Goal: Task Accomplishment & Management: Complete application form

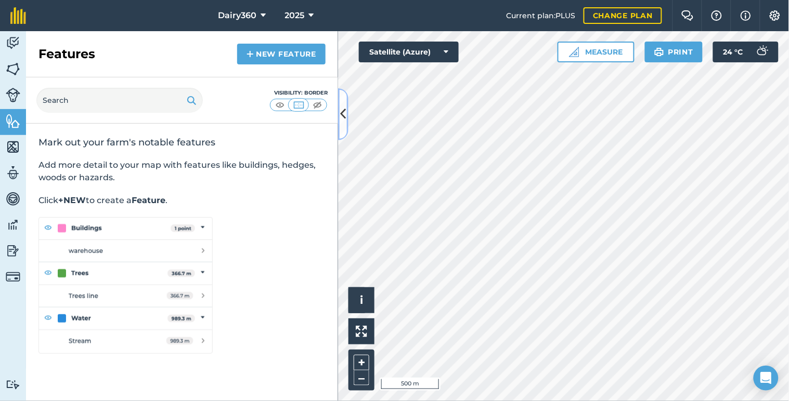
click at [341, 118] on icon at bounding box center [344, 114] width 6 height 18
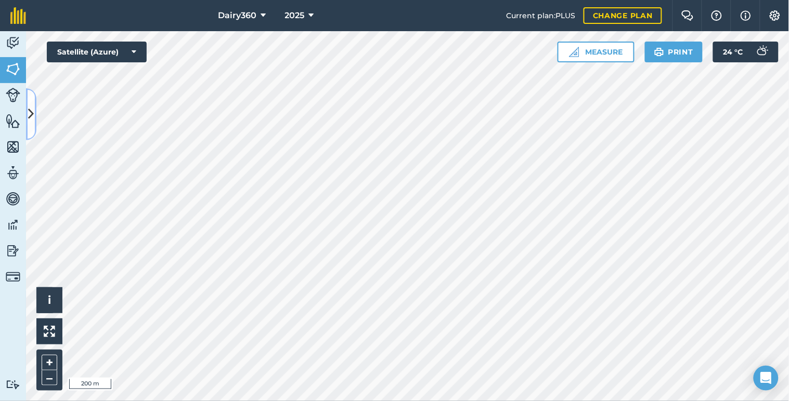
click at [26, 111] on button at bounding box center [31, 114] width 10 height 52
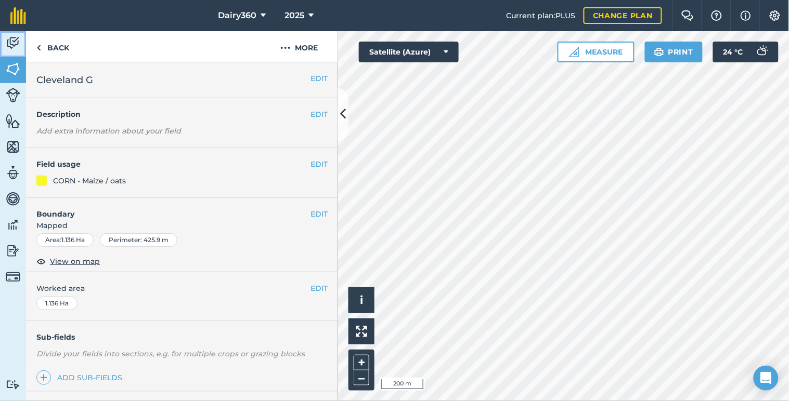
click at [9, 32] on link "Activity" at bounding box center [13, 44] width 26 height 26
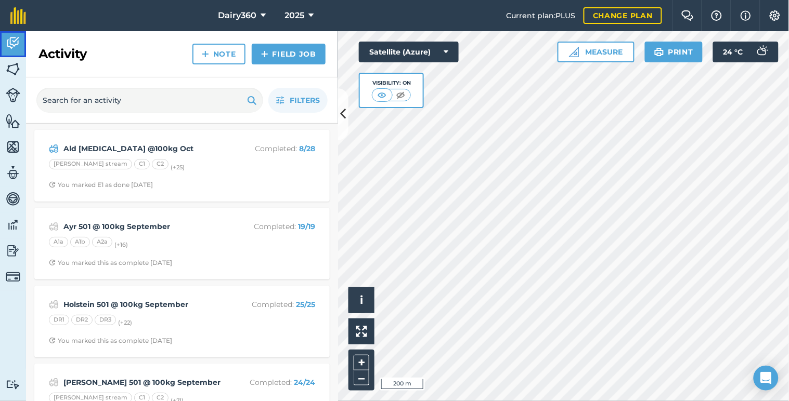
click at [9, 40] on img at bounding box center [13, 43] width 15 height 16
click at [284, 55] on link "Field Job" at bounding box center [289, 54] width 74 height 21
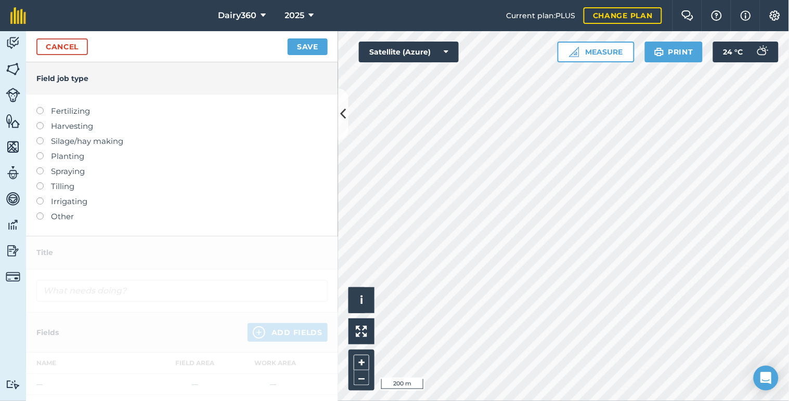
click at [40, 107] on label at bounding box center [43, 107] width 15 height 0
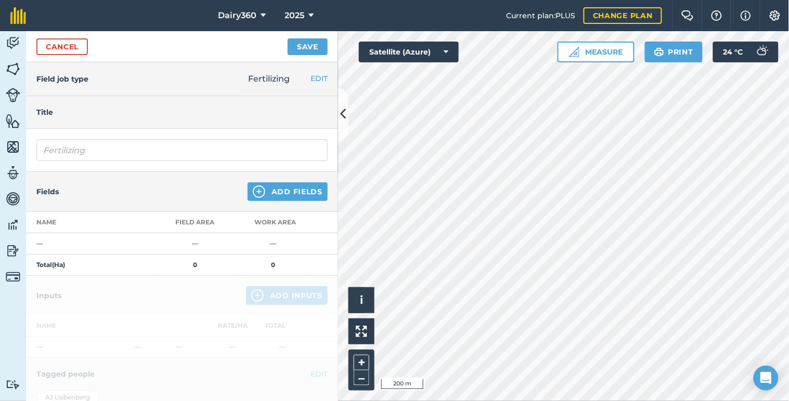
click at [71, 112] on h4 "Title" at bounding box center [181, 112] width 291 height 11
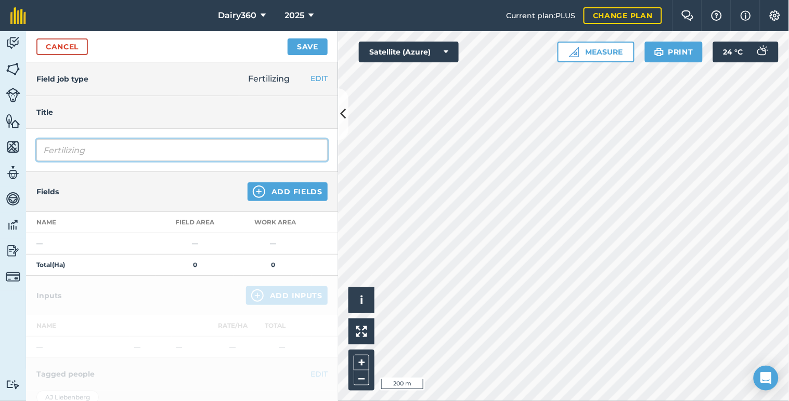
click at [71, 152] on input "Fertilizing" at bounding box center [181, 150] width 291 height 22
drag, startPoint x: 100, startPoint y: 154, endPoint x: 37, endPoint y: 154, distance: 62.9
click at [37, 154] on input "Fertilizing" at bounding box center [181, 150] width 291 height 22
type input "Kcl Maize lands"
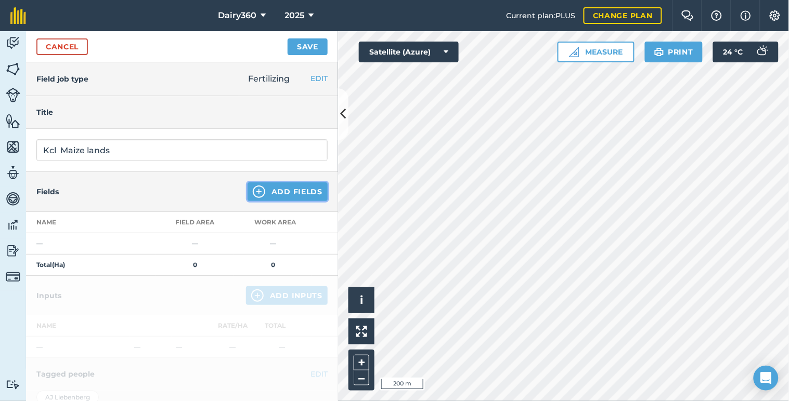
click at [281, 189] on button "Add Fields" at bounding box center [287, 192] width 80 height 19
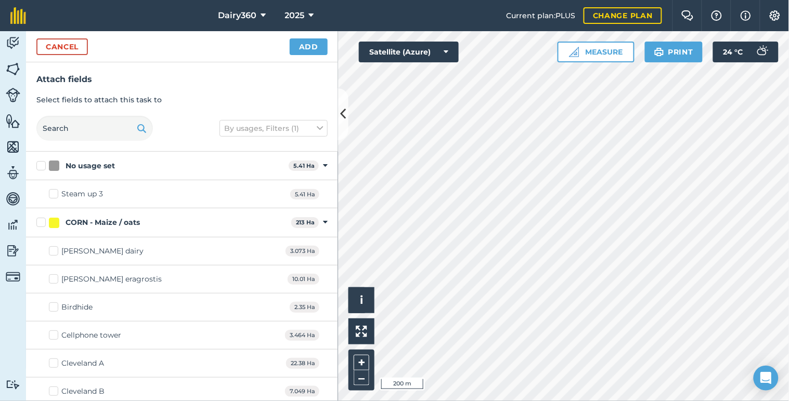
click at [38, 225] on label "CORN - Maize / oats" at bounding box center [161, 222] width 251 height 11
click at [38, 224] on input "CORN - Maize / oats" at bounding box center [39, 220] width 7 height 7
checkbox input "true"
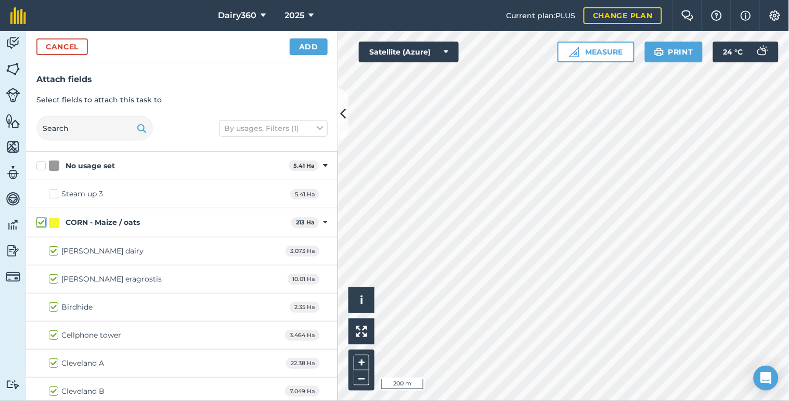
checkbox input "true"
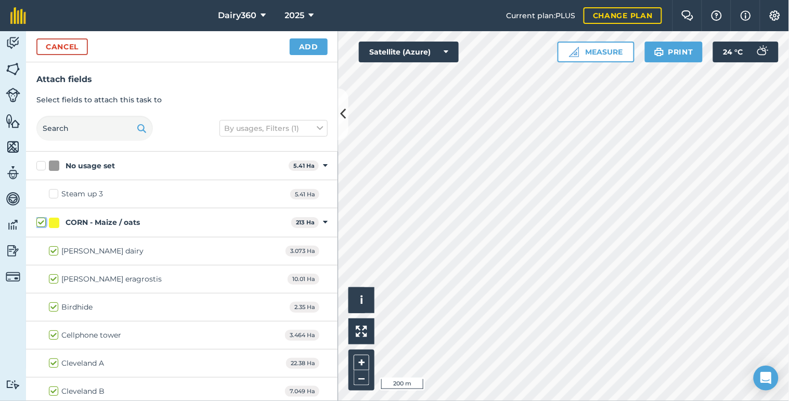
checkbox input "true"
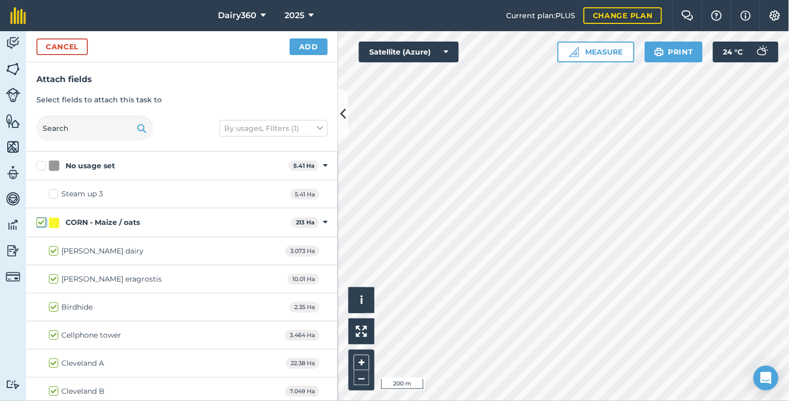
checkbox input "true"
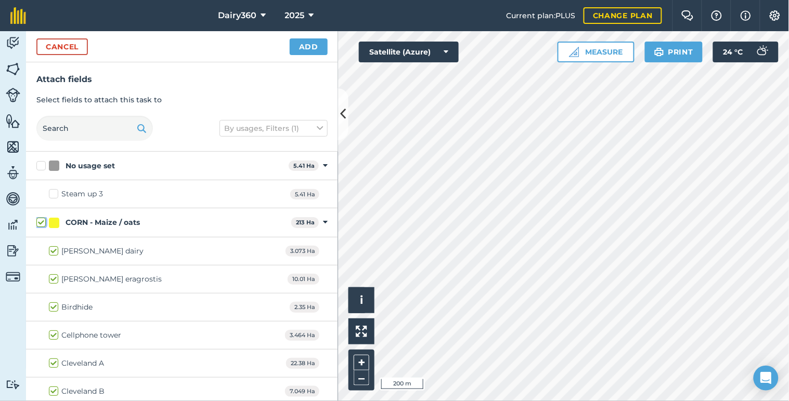
checkbox input "true"
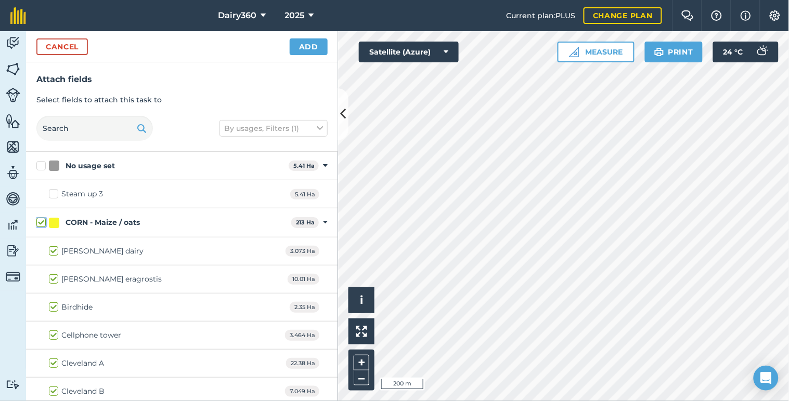
checkbox input "true"
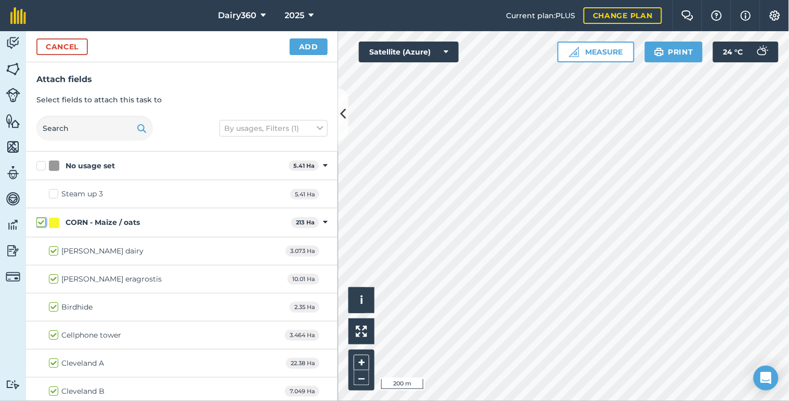
checkbox input "true"
click at [299, 43] on button "Add" at bounding box center [309, 46] width 38 height 17
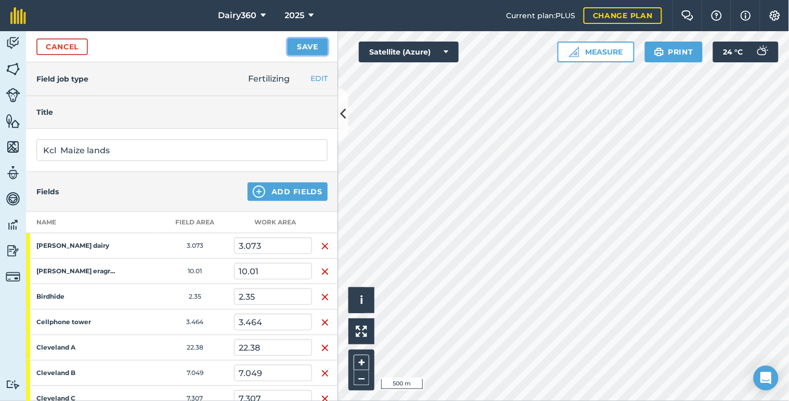
click at [302, 50] on button "Save" at bounding box center [308, 46] width 40 height 17
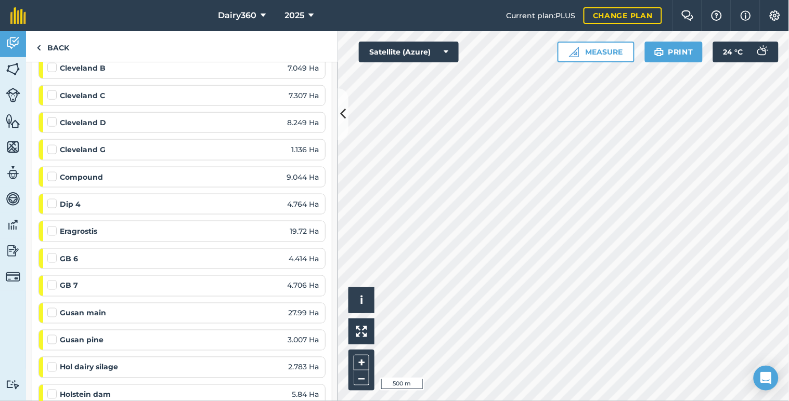
scroll to position [385, 0]
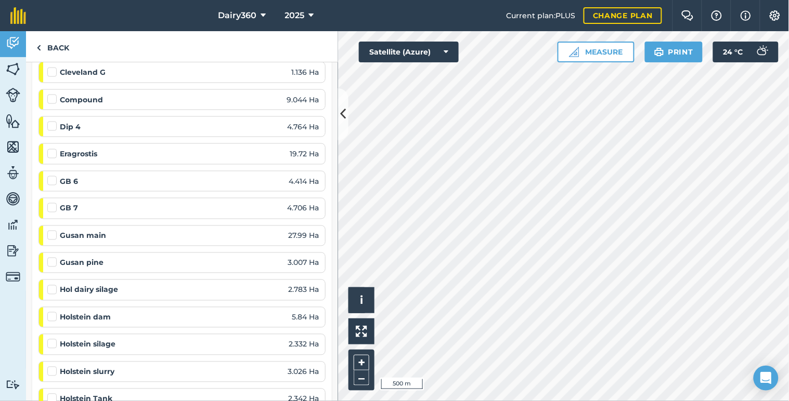
click at [48, 230] on label at bounding box center [53, 230] width 12 height 0
click at [48, 237] on input "checkbox" at bounding box center [50, 233] width 7 height 7
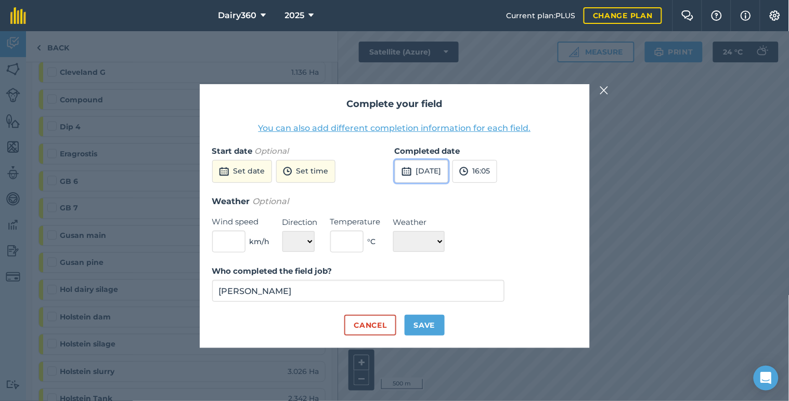
click at [445, 174] on button "[DATE]" at bounding box center [422, 171] width 54 height 23
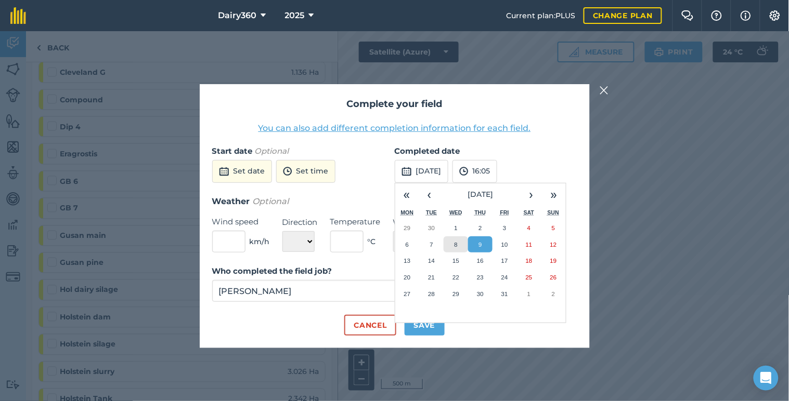
click at [454, 245] on abbr "8" at bounding box center [455, 244] width 3 height 7
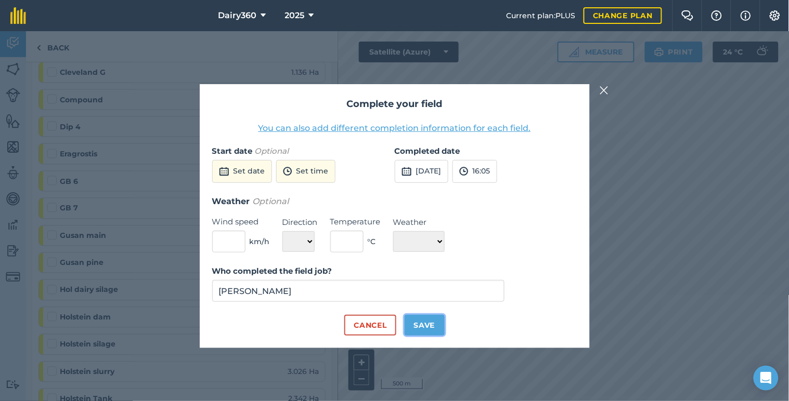
click at [424, 331] on button "Save" at bounding box center [425, 325] width 40 height 21
checkbox input "true"
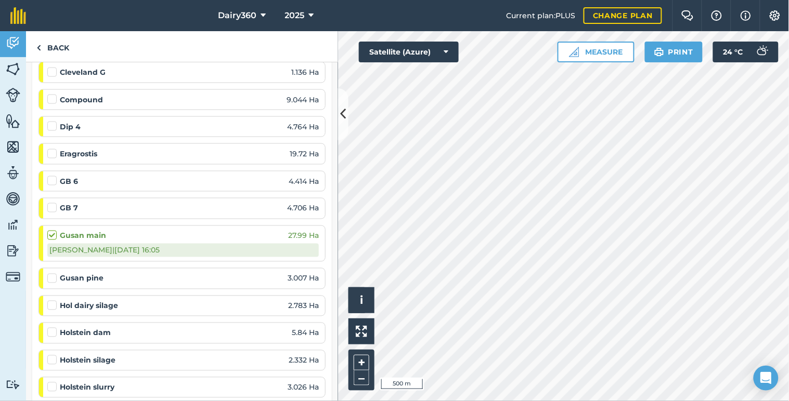
click at [235, 240] on div "Gusan main 27.99 Ha" at bounding box center [182, 235] width 271 height 11
drag, startPoint x: 233, startPoint y: 240, endPoint x: 194, endPoint y: 240, distance: 38.5
click at [194, 240] on div "Gusan main 27.99 Ha" at bounding box center [182, 235] width 271 height 11
click at [99, 279] on strong "Gusan pine" at bounding box center [82, 278] width 44 height 11
click at [123, 276] on div "Gusan pine 3.007 Ha" at bounding box center [182, 278] width 271 height 11
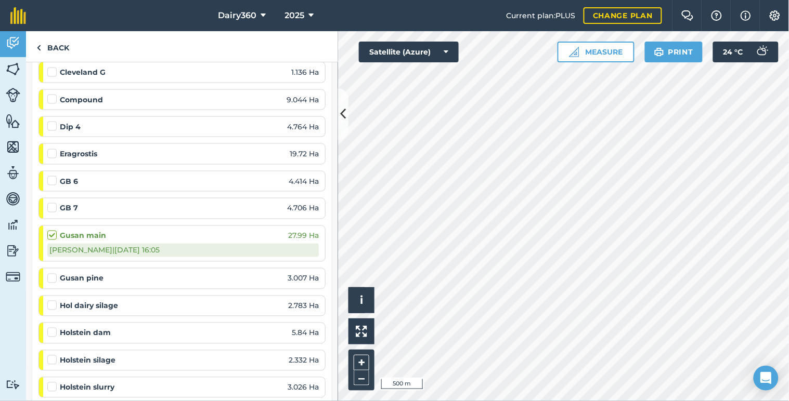
click at [53, 273] on label at bounding box center [53, 273] width 12 height 0
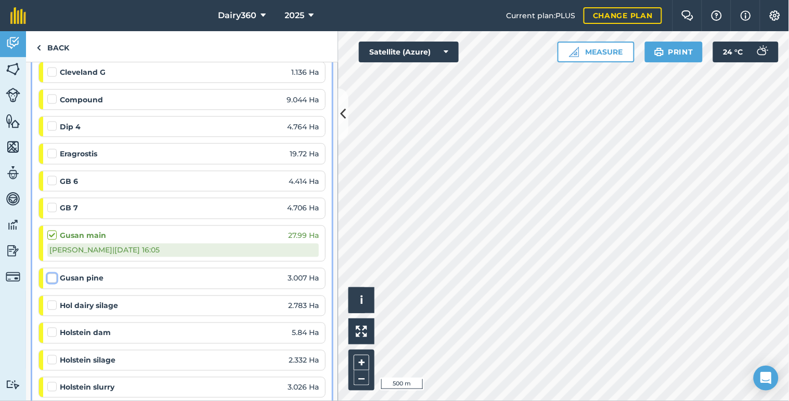
click at [53, 277] on input "checkbox" at bounding box center [50, 276] width 7 height 7
checkbox input "false"
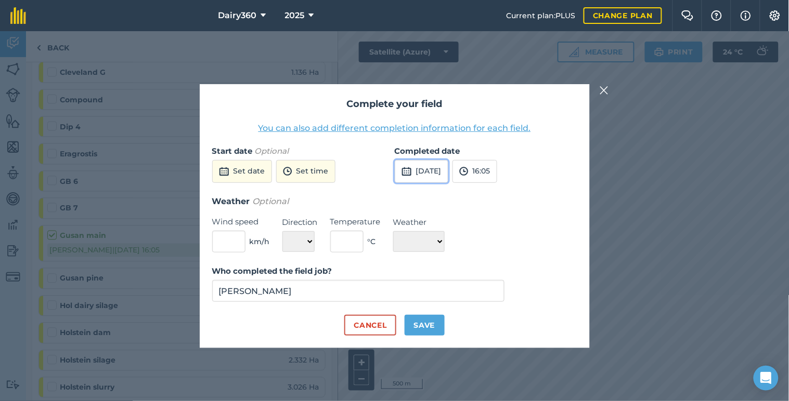
click at [428, 174] on button "[DATE]" at bounding box center [422, 171] width 54 height 23
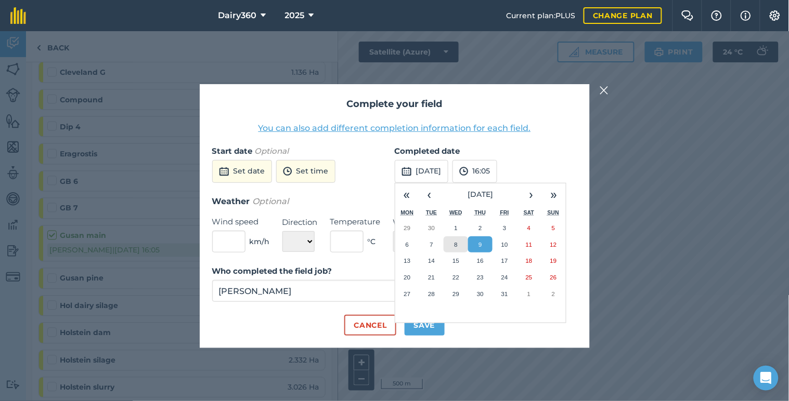
click at [458, 241] on button "8" at bounding box center [456, 245] width 24 height 17
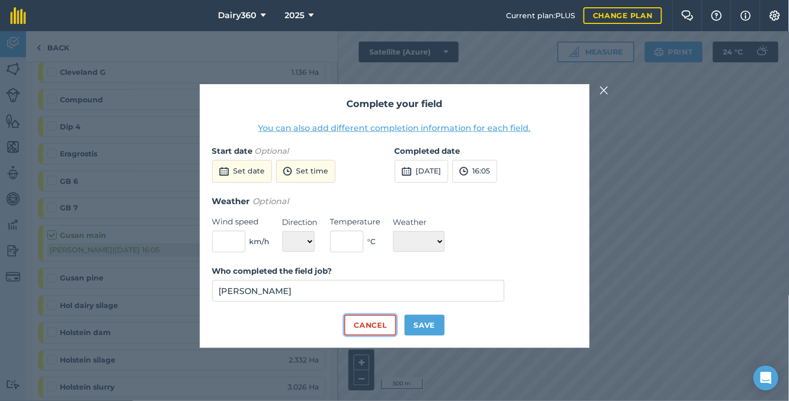
click at [361, 325] on button "Cancel" at bounding box center [369, 325] width 51 height 21
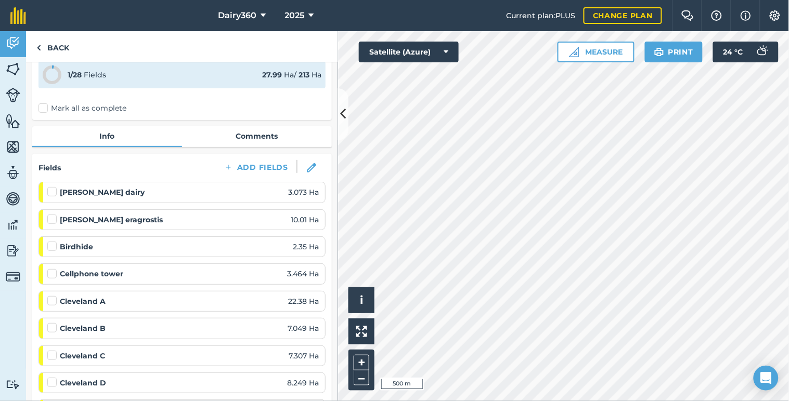
scroll to position [76, 0]
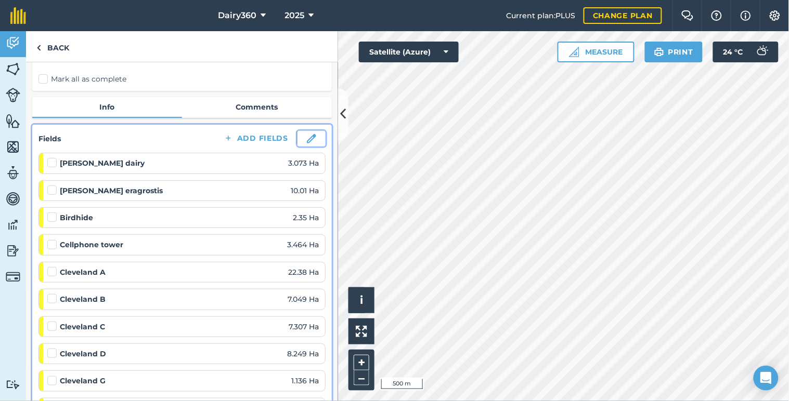
click at [307, 138] on img at bounding box center [311, 138] width 9 height 9
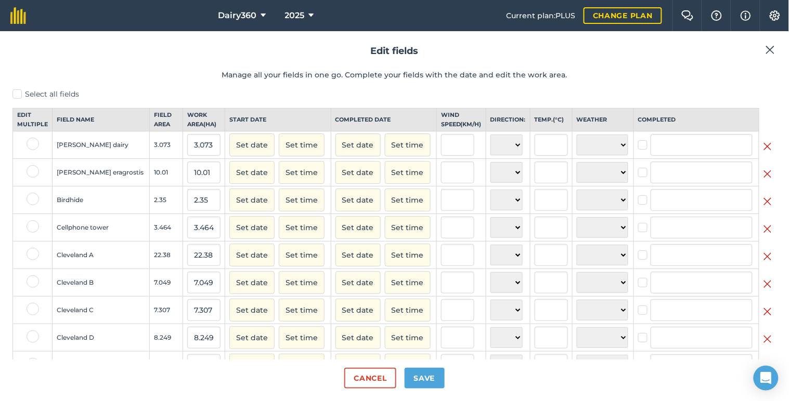
click at [32, 150] on label at bounding box center [33, 144] width 12 height 12
click at [32, 145] on input "checkbox" at bounding box center [30, 141] width 7 height 7
checkbox input "true"
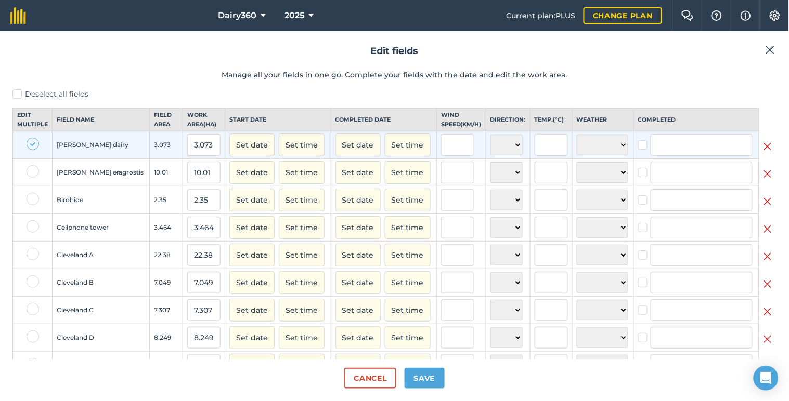
click at [31, 178] on label at bounding box center [33, 171] width 12 height 12
click at [31, 172] on input "checkbox" at bounding box center [30, 168] width 7 height 7
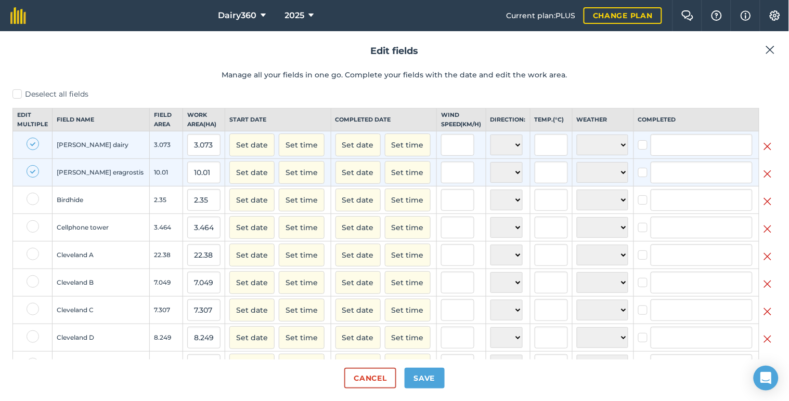
click at [31, 178] on label at bounding box center [33, 171] width 12 height 12
click at [31, 172] on input "checkbox" at bounding box center [30, 168] width 7 height 7
checkbox input "false"
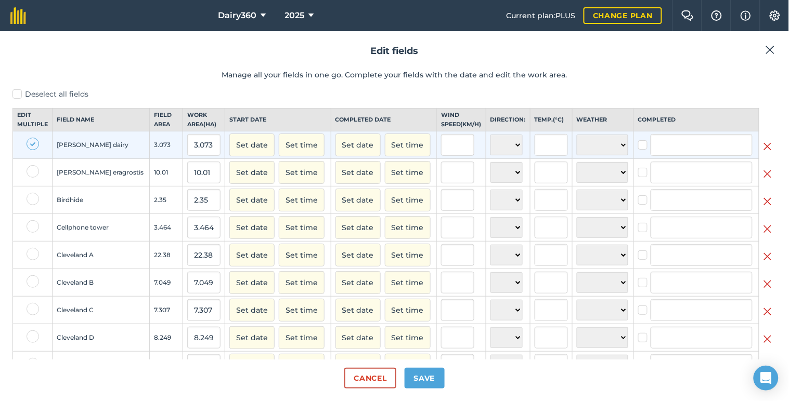
click at [33, 150] on label at bounding box center [33, 144] width 12 height 12
click at [33, 145] on input "checkbox" at bounding box center [30, 141] width 7 height 7
checkbox input "false"
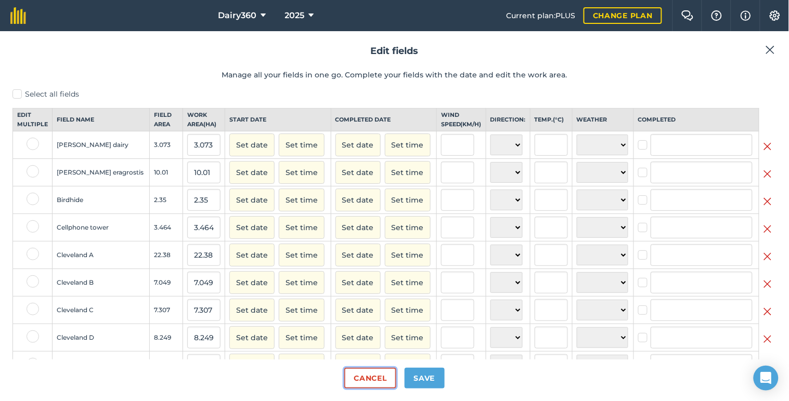
click at [372, 379] on button "Cancel" at bounding box center [369, 378] width 51 height 21
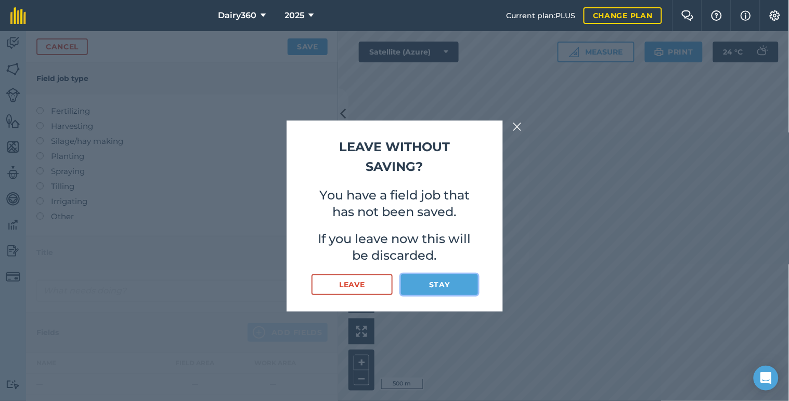
click at [424, 284] on button "Stay" at bounding box center [439, 285] width 76 height 21
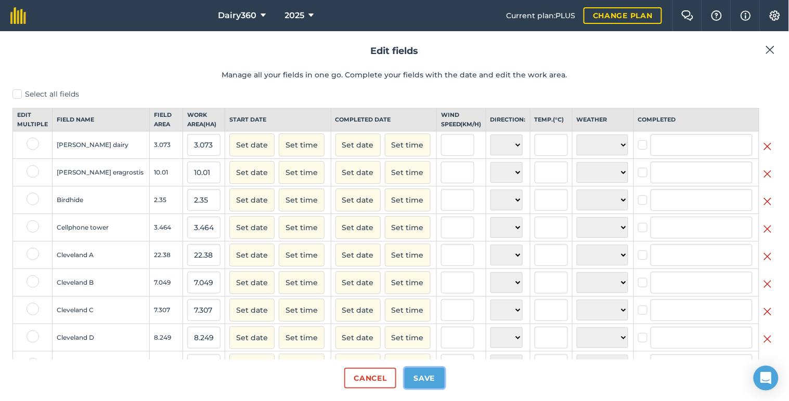
click at [424, 372] on button "Save" at bounding box center [425, 378] width 40 height 21
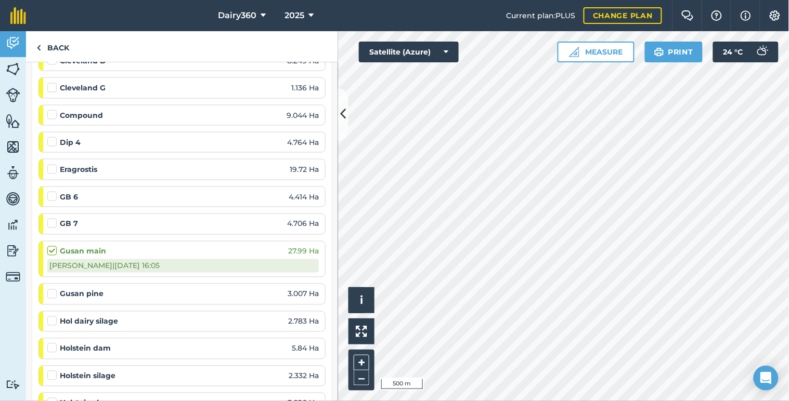
scroll to position [385, 0]
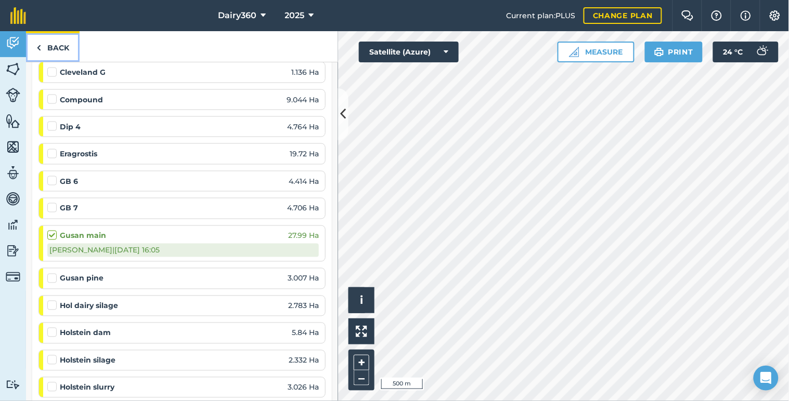
click at [40, 44] on img at bounding box center [38, 48] width 5 height 12
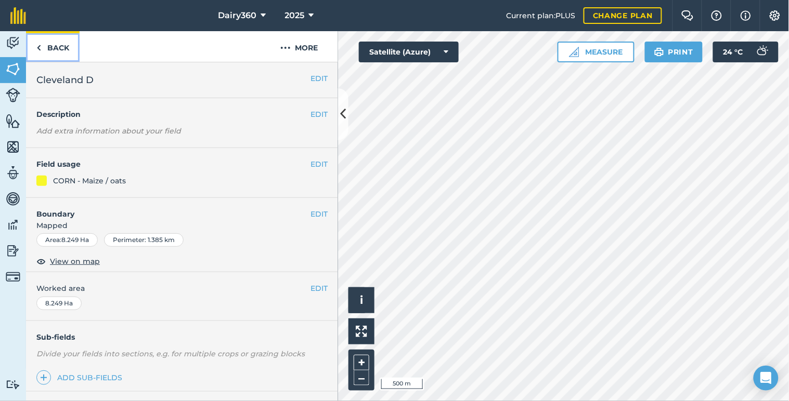
click at [41, 47] on img at bounding box center [38, 48] width 5 height 12
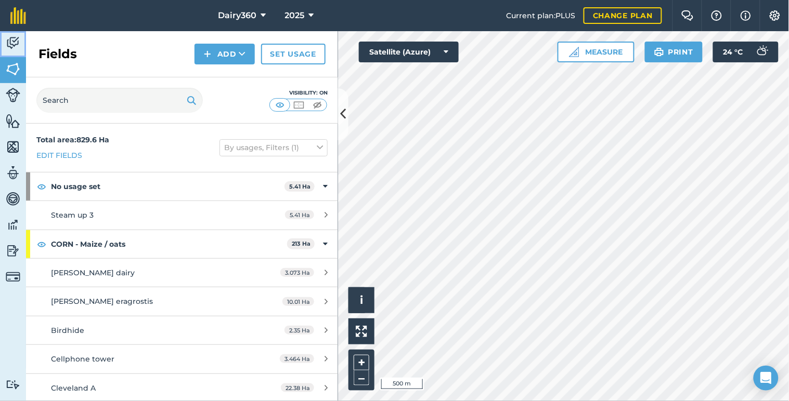
click at [11, 40] on img at bounding box center [13, 43] width 15 height 16
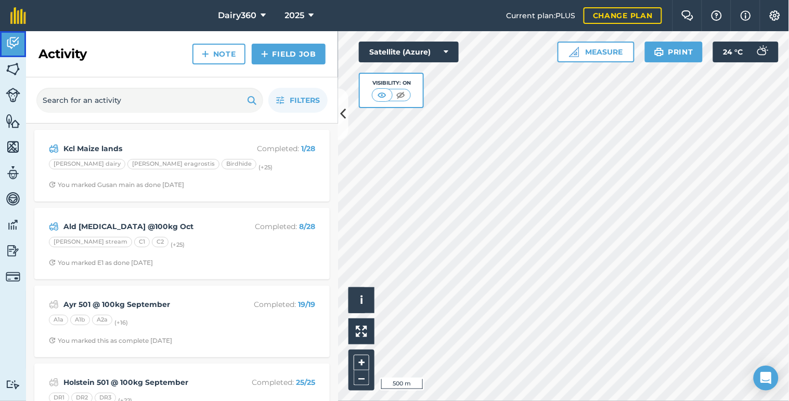
scroll to position [76, 0]
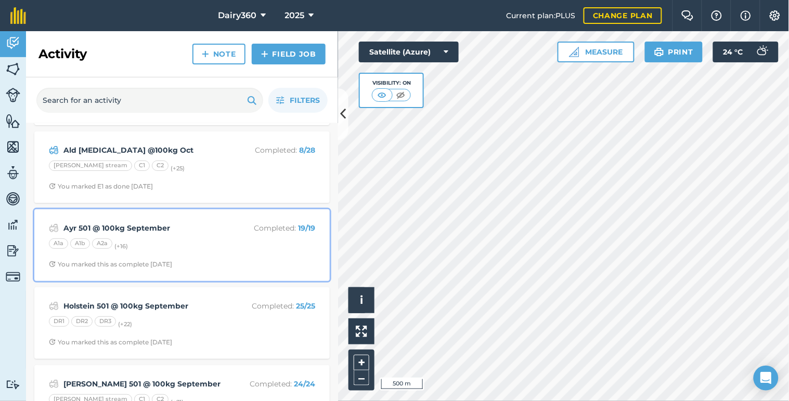
click at [95, 228] on strong "Ayr 501 @ 100kg September" at bounding box center [145, 228] width 165 height 11
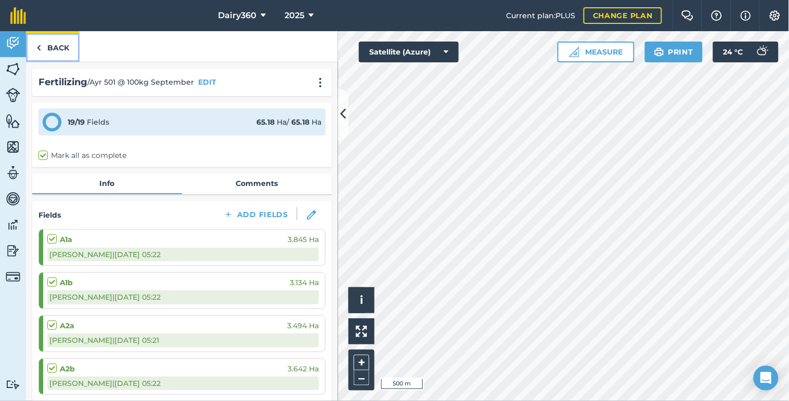
click at [48, 44] on link "Back" at bounding box center [53, 46] width 54 height 31
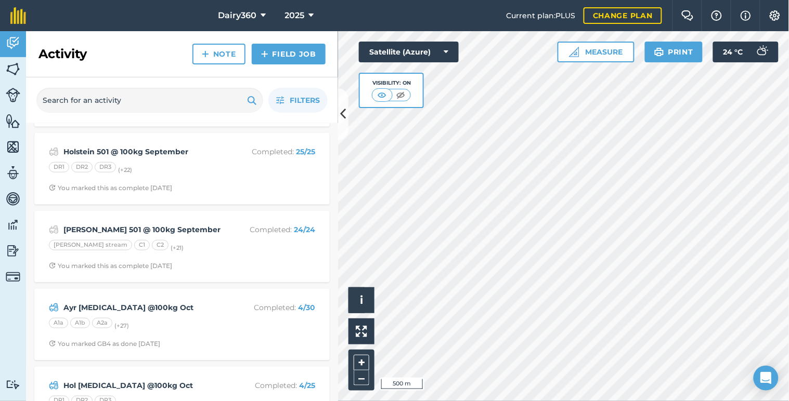
scroll to position [308, 0]
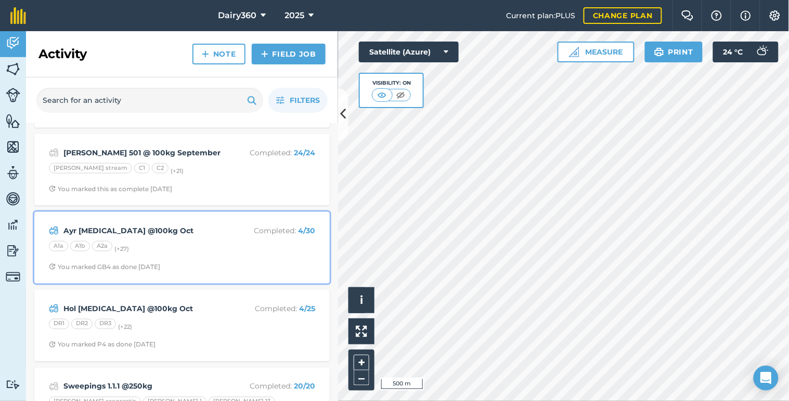
click at [109, 231] on strong "Ayr [MEDICAL_DATA] @100kg Oct" at bounding box center [145, 230] width 165 height 11
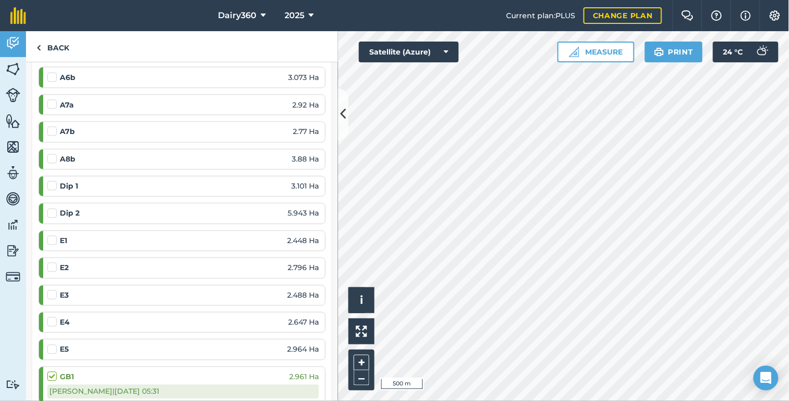
scroll to position [539, 0]
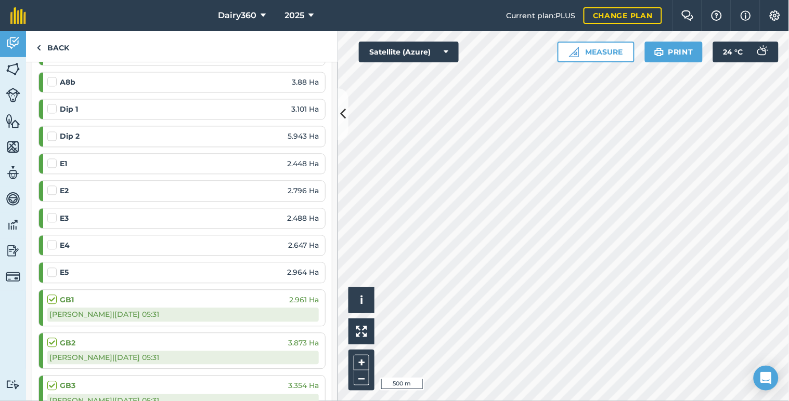
click at [53, 159] on label at bounding box center [53, 159] width 12 height 0
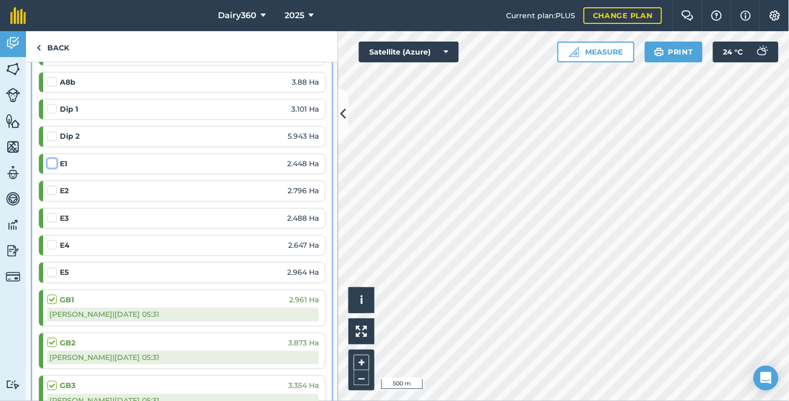
click at [53, 165] on input "checkbox" at bounding box center [50, 162] width 7 height 7
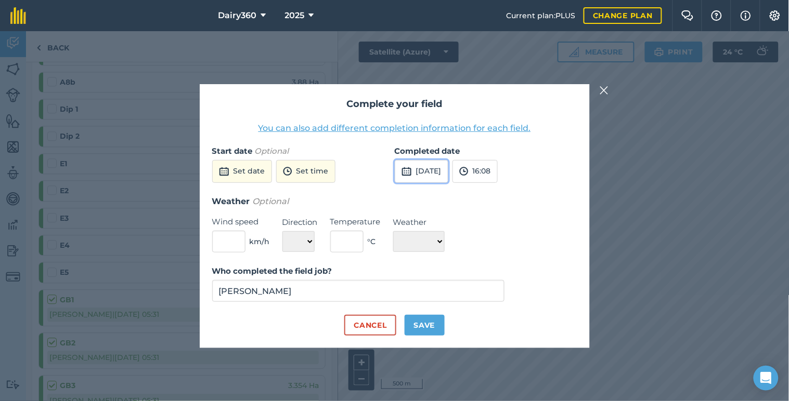
click at [439, 171] on button "[DATE]" at bounding box center [422, 171] width 54 height 23
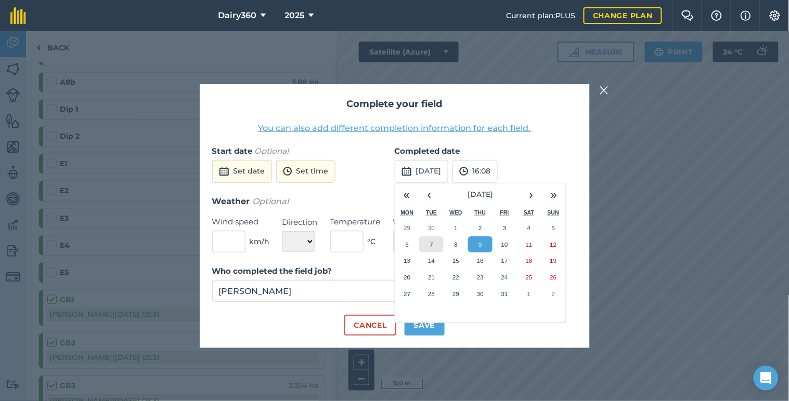
click at [432, 245] on abbr "7" at bounding box center [431, 244] width 3 height 7
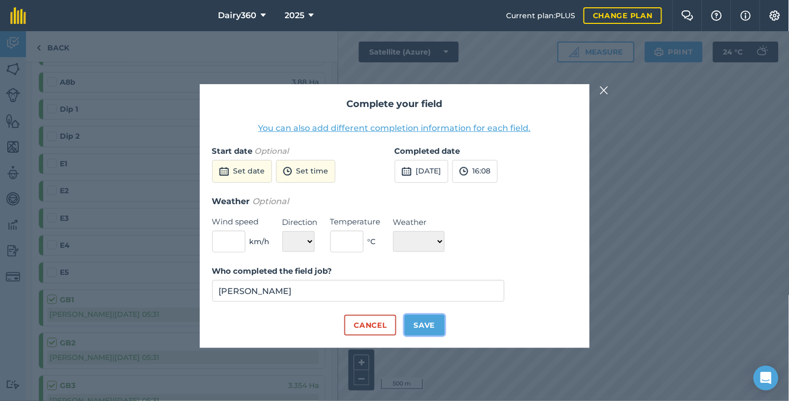
click at [424, 325] on button "Save" at bounding box center [425, 325] width 40 height 21
checkbox input "true"
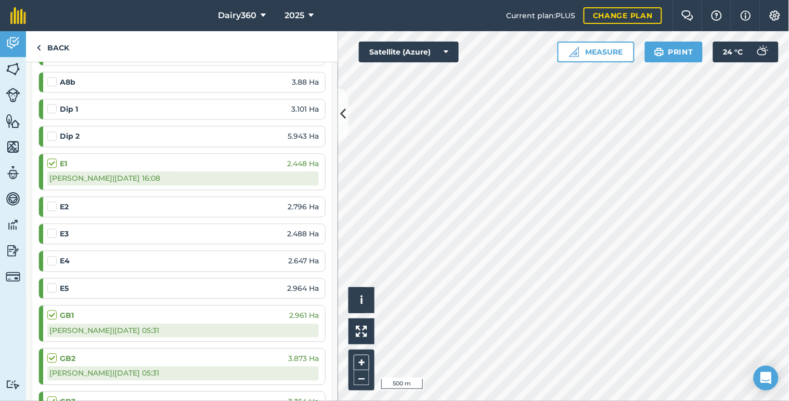
click at [52, 202] on label at bounding box center [53, 202] width 12 height 0
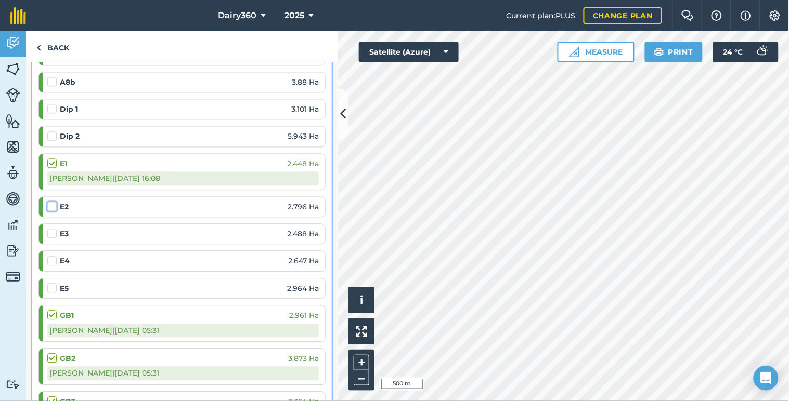
click at [52, 206] on input "checkbox" at bounding box center [50, 205] width 7 height 7
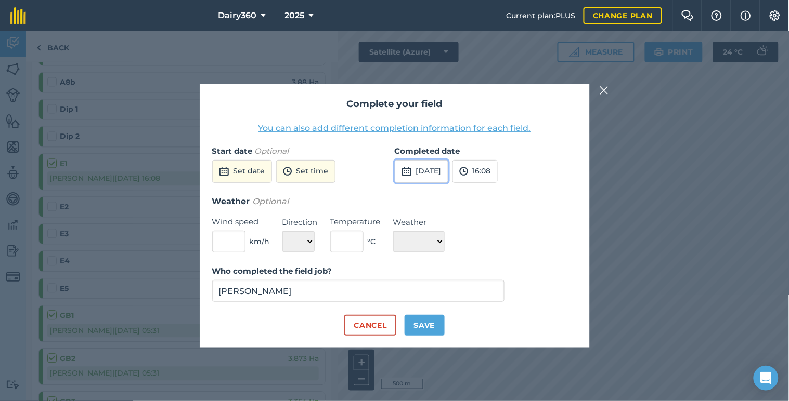
click at [434, 173] on button "[DATE]" at bounding box center [422, 171] width 54 height 23
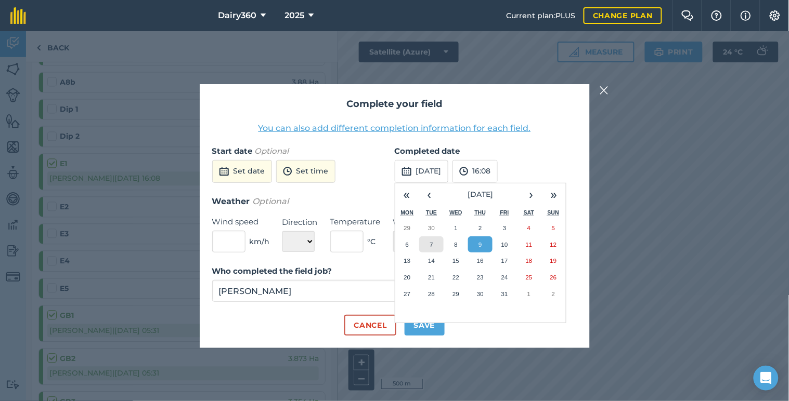
click at [432, 248] on button "7" at bounding box center [431, 245] width 24 height 17
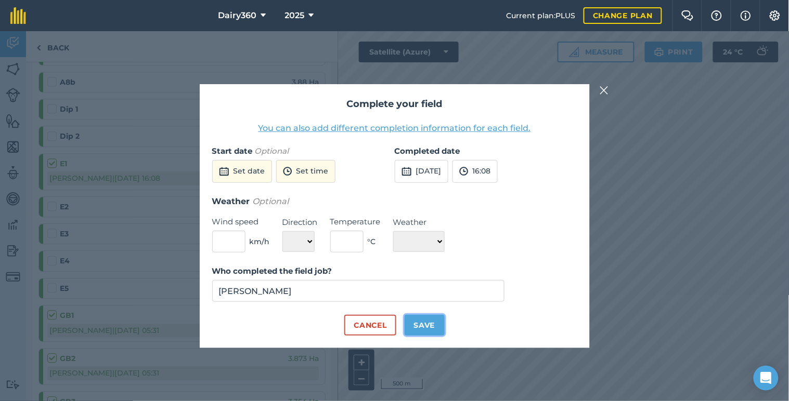
click at [423, 328] on button "Save" at bounding box center [425, 325] width 40 height 21
checkbox input "true"
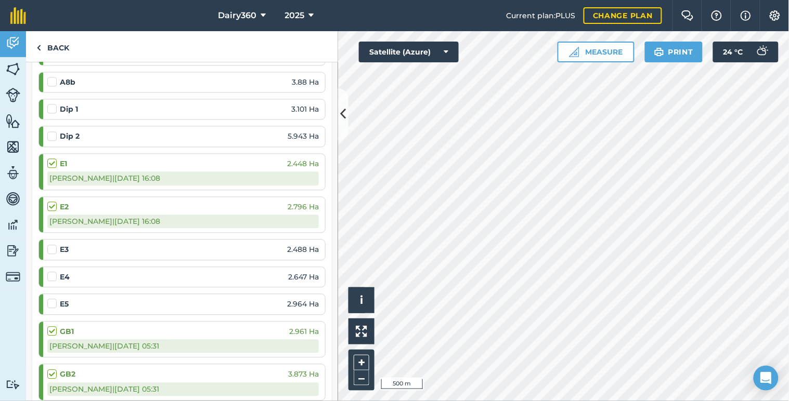
click at [51, 245] on label at bounding box center [53, 245] width 12 height 0
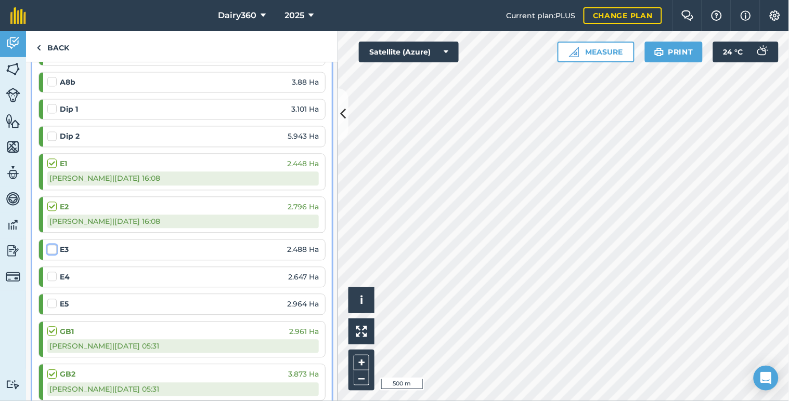
click at [51, 248] on input "checkbox" at bounding box center [50, 248] width 7 height 7
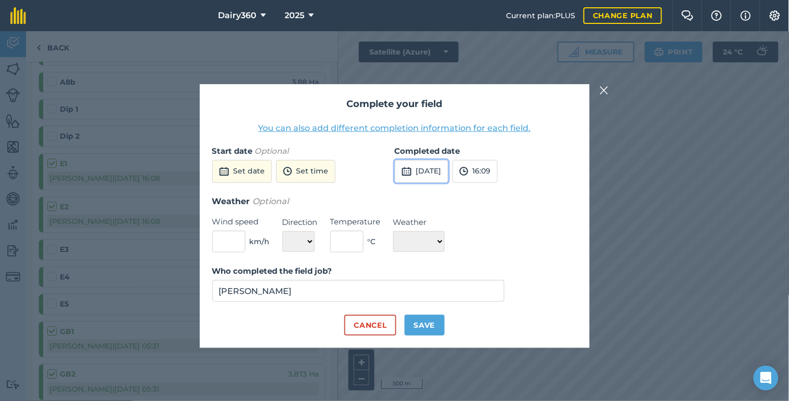
click at [440, 167] on button "[DATE]" at bounding box center [422, 171] width 54 height 23
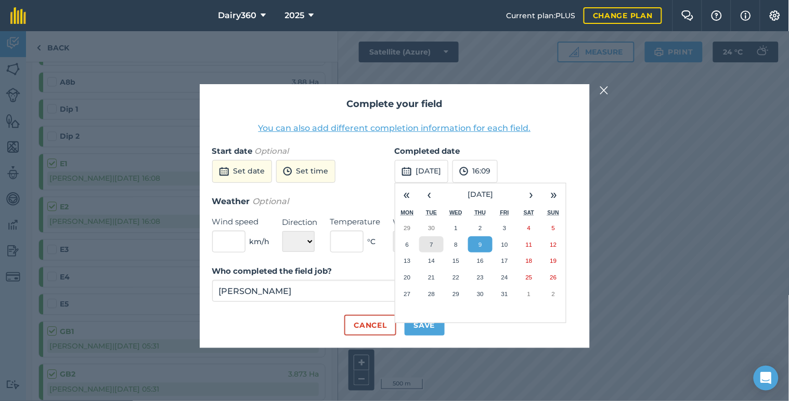
click at [438, 244] on button "7" at bounding box center [431, 245] width 24 height 17
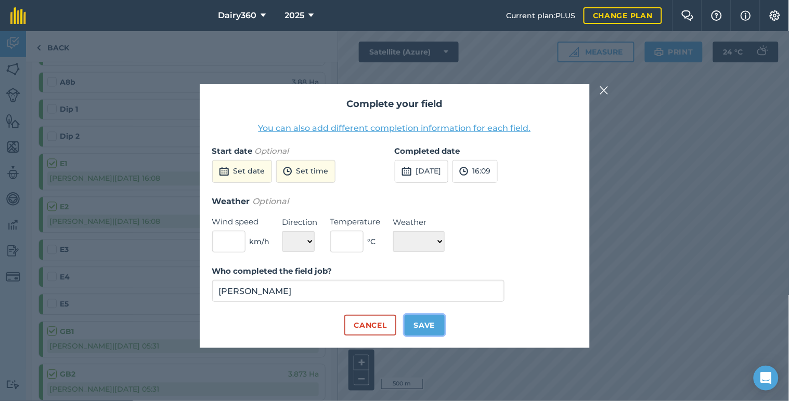
click at [432, 315] on button "Save" at bounding box center [425, 325] width 40 height 21
checkbox input "true"
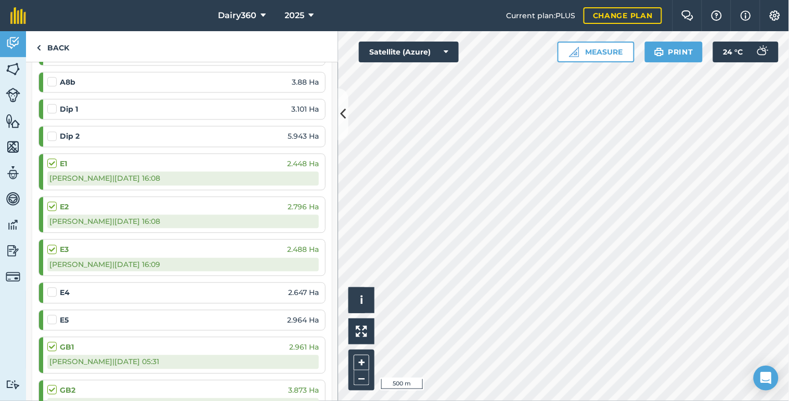
click at [50, 288] on label at bounding box center [53, 288] width 12 height 0
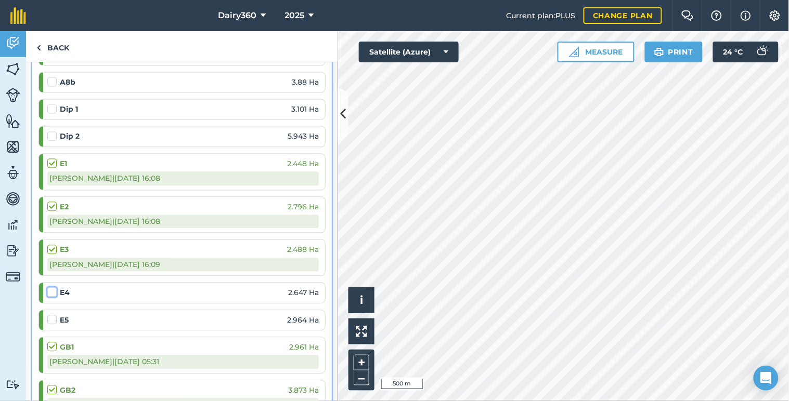
click at [50, 294] on input "checkbox" at bounding box center [50, 291] width 7 height 7
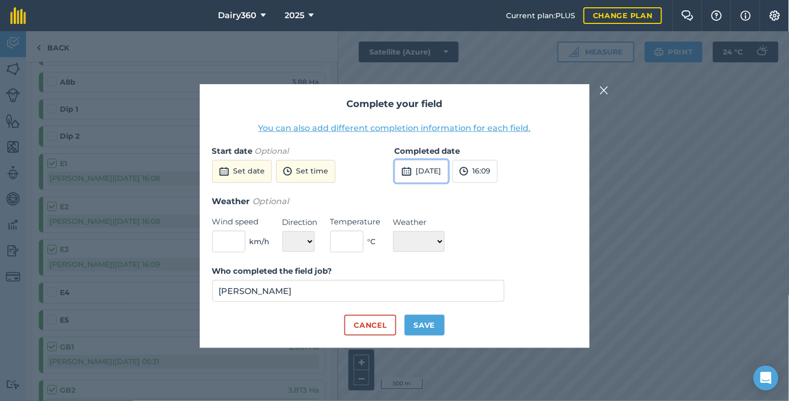
click at [434, 168] on button "[DATE]" at bounding box center [422, 171] width 54 height 23
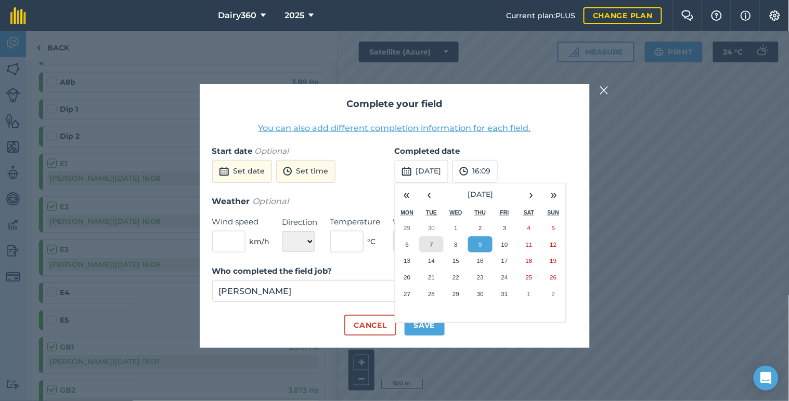
click at [436, 243] on button "7" at bounding box center [431, 245] width 24 height 17
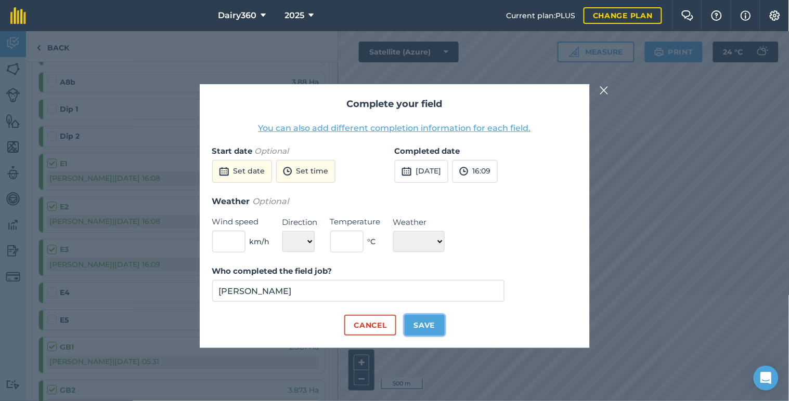
click at [429, 325] on button "Save" at bounding box center [425, 325] width 40 height 21
checkbox input "true"
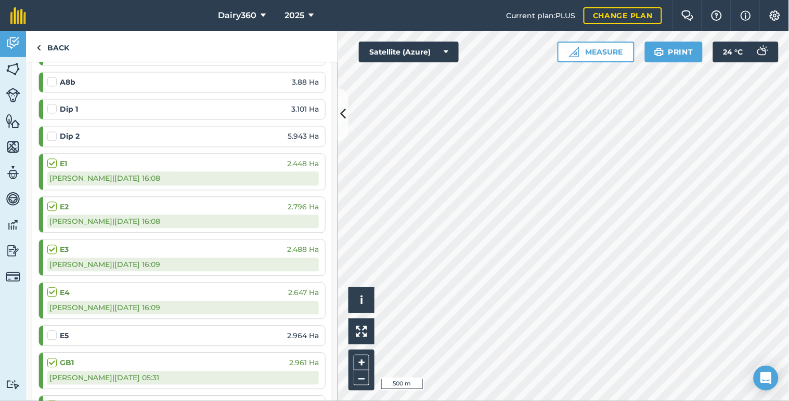
scroll to position [616, 0]
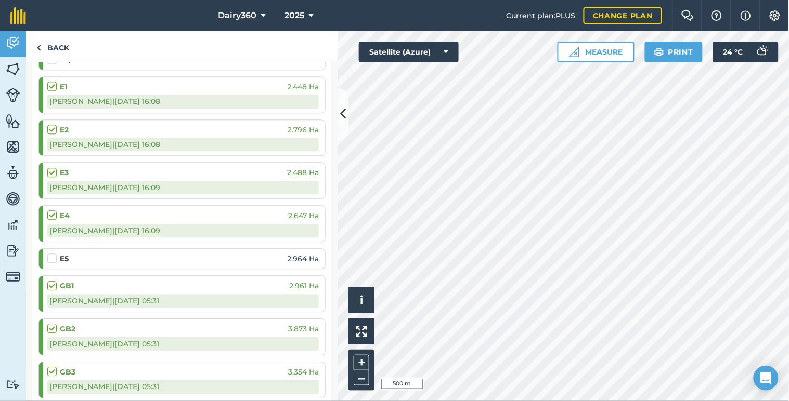
click at [52, 253] on label at bounding box center [53, 253] width 12 height 0
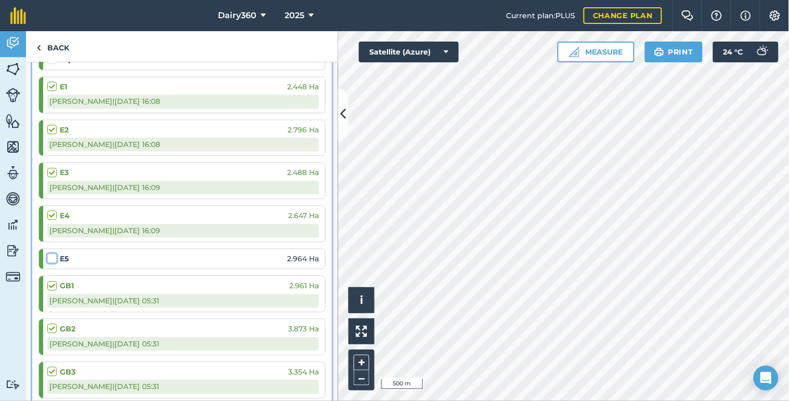
click at [52, 258] on input "checkbox" at bounding box center [50, 256] width 7 height 7
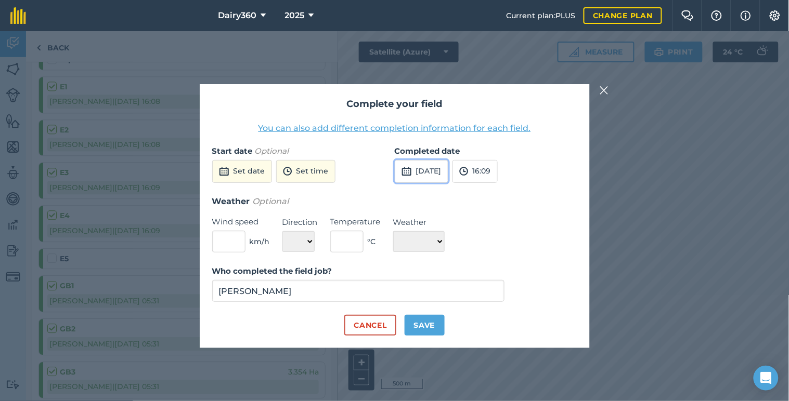
click at [424, 167] on button "[DATE]" at bounding box center [422, 171] width 54 height 23
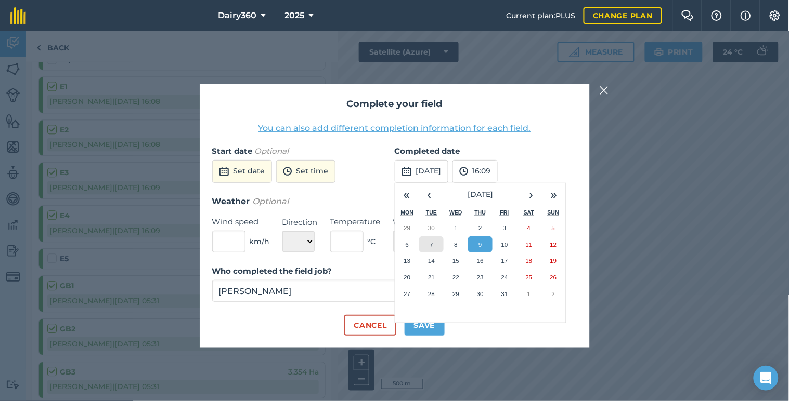
click at [434, 246] on button "7" at bounding box center [431, 245] width 24 height 17
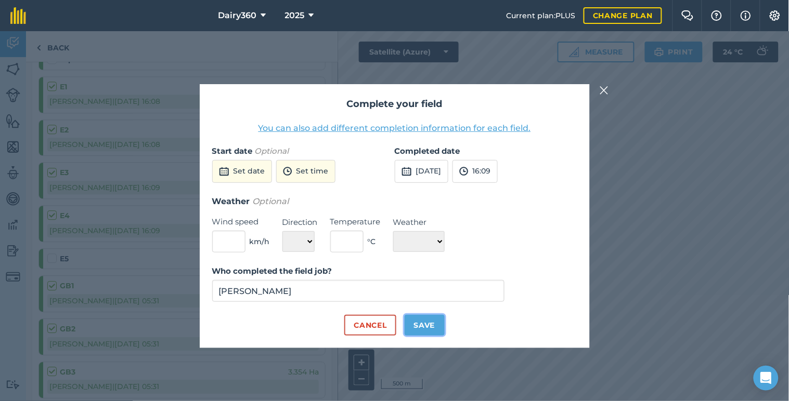
click at [422, 327] on button "Save" at bounding box center [425, 325] width 40 height 21
checkbox input "true"
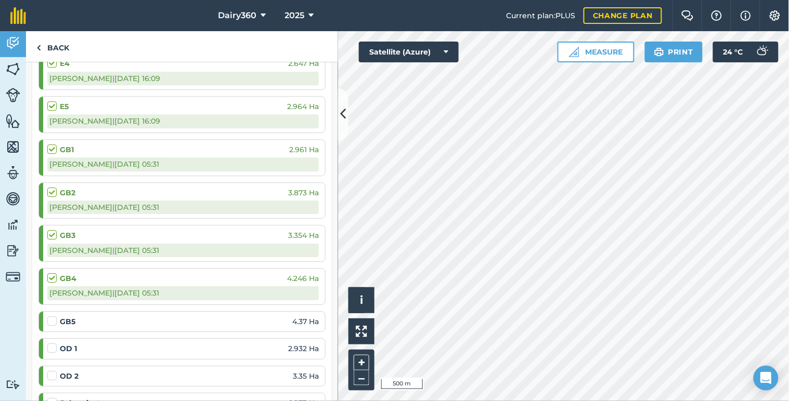
scroll to position [770, 0]
click at [53, 315] on label at bounding box center [53, 315] width 12 height 0
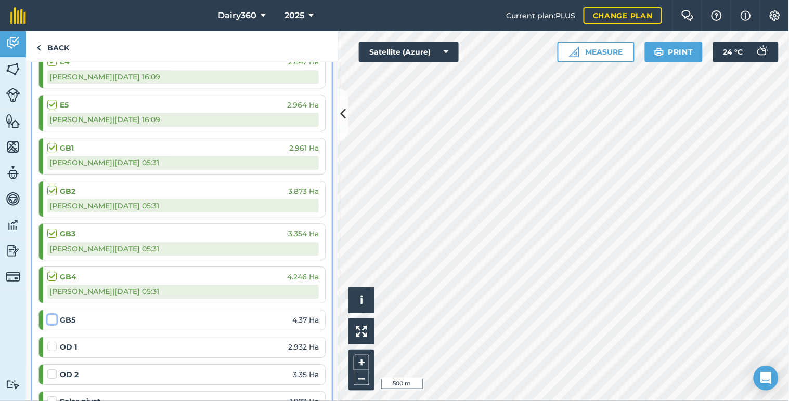
click at [53, 321] on input "checkbox" at bounding box center [50, 318] width 7 height 7
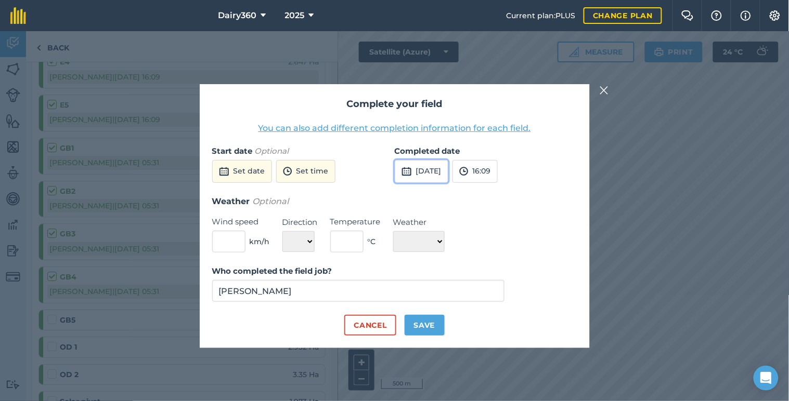
click at [427, 174] on button "[DATE]" at bounding box center [422, 171] width 54 height 23
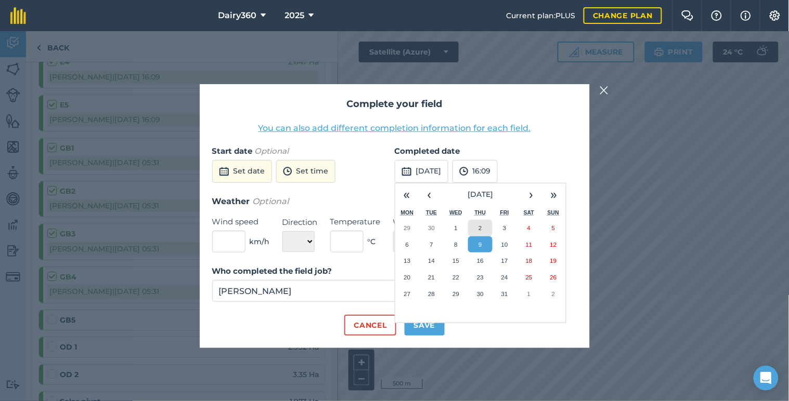
click at [474, 228] on button "2" at bounding box center [480, 228] width 24 height 17
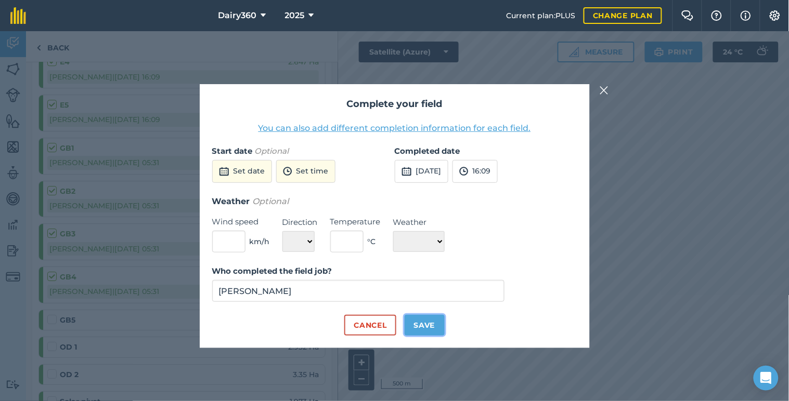
click at [428, 321] on button "Save" at bounding box center [425, 325] width 40 height 21
checkbox input "true"
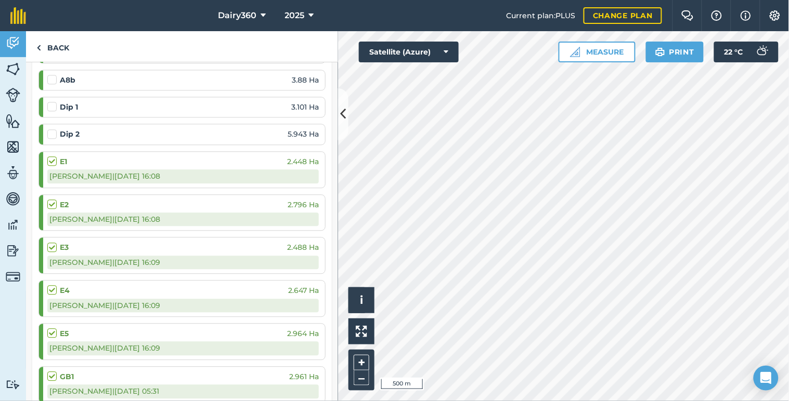
scroll to position [539, 0]
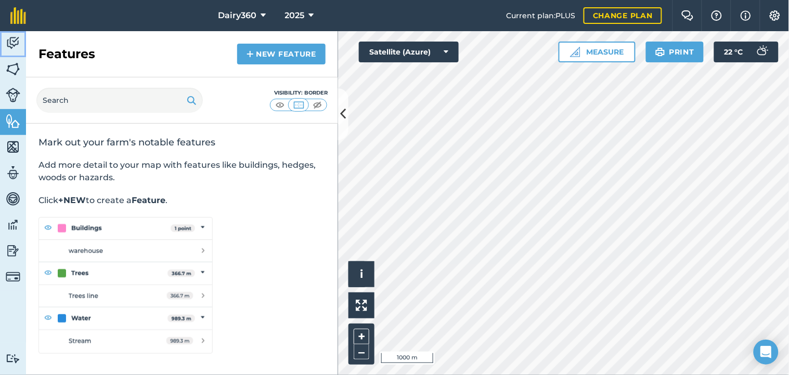
click at [13, 42] on img at bounding box center [13, 43] width 15 height 16
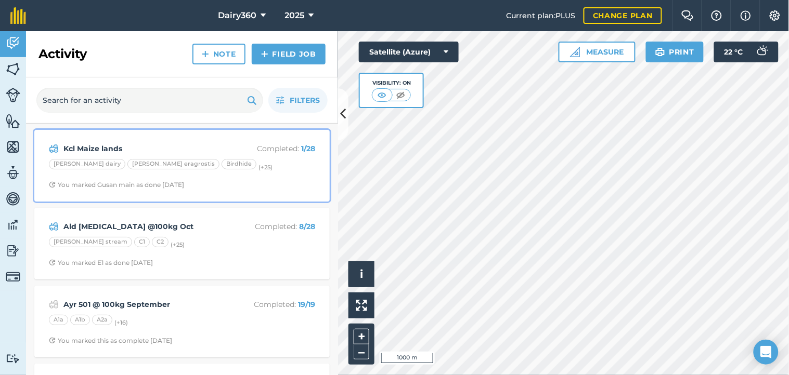
click at [141, 149] on strong "Kcl Maize lands" at bounding box center [145, 148] width 165 height 11
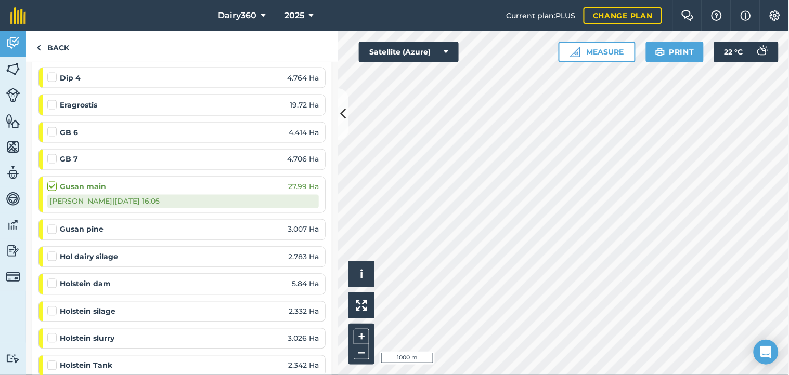
scroll to position [462, 0]
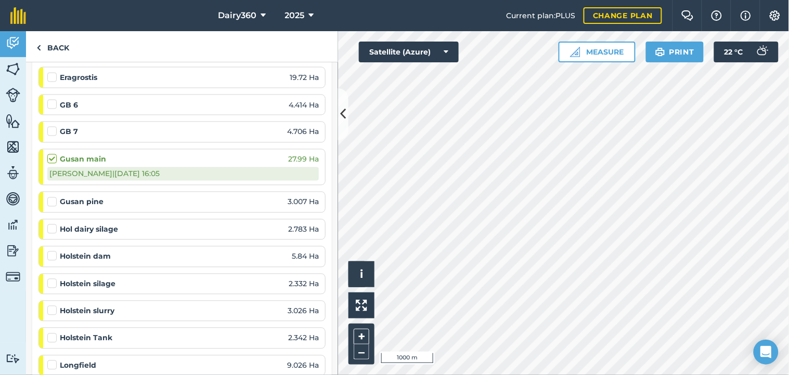
click at [49, 197] on label at bounding box center [53, 197] width 12 height 0
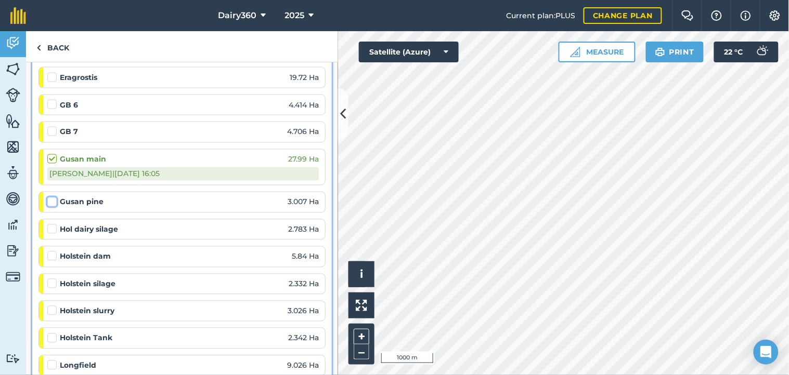
click at [49, 200] on input "checkbox" at bounding box center [50, 200] width 7 height 7
checkbox input "false"
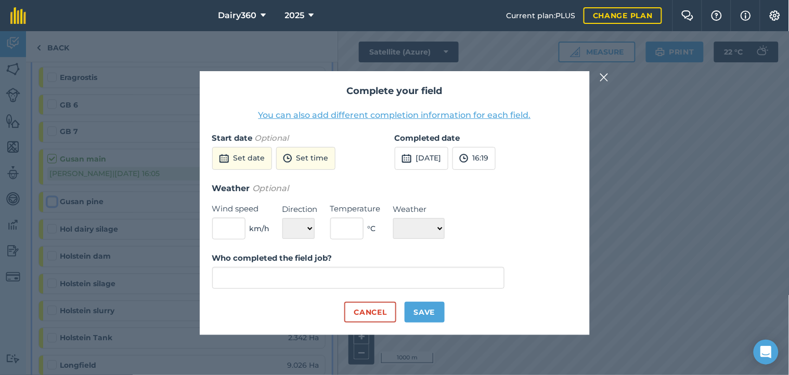
type input "[PERSON_NAME]"
click at [444, 159] on button "[DATE]" at bounding box center [422, 158] width 54 height 23
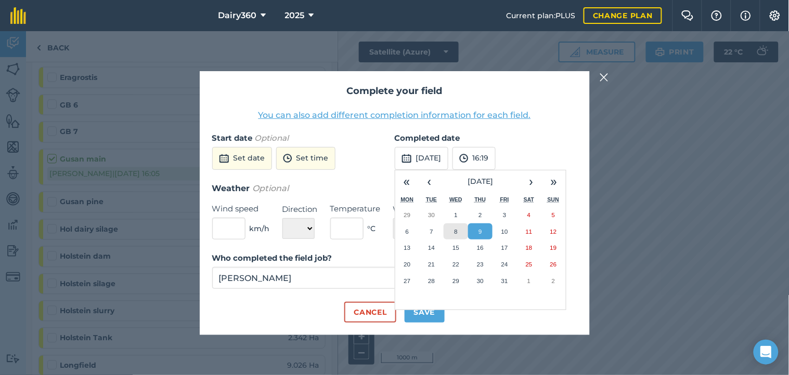
click at [455, 228] on abbr "8" at bounding box center [455, 231] width 3 height 7
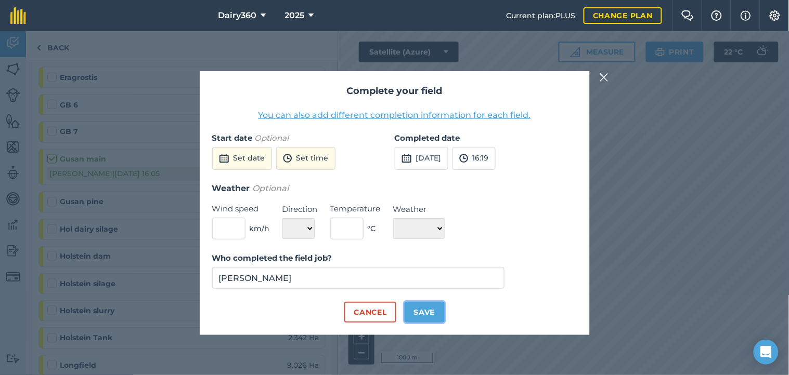
click at [428, 307] on button "Save" at bounding box center [425, 312] width 40 height 21
checkbox input "true"
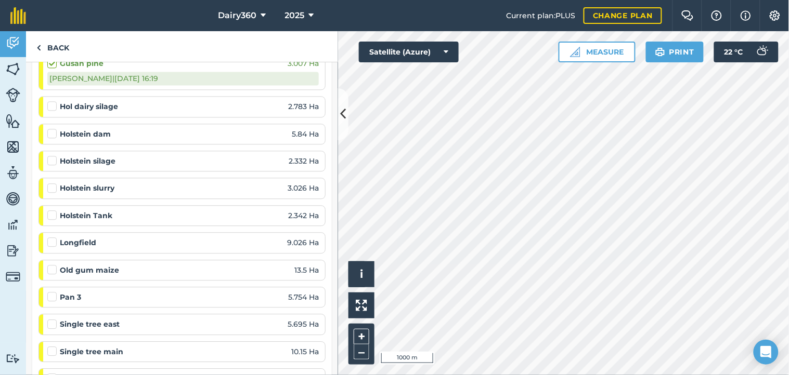
scroll to position [616, 0]
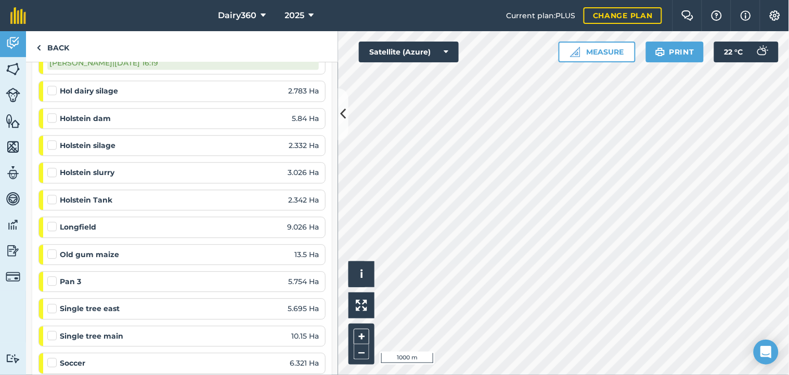
click at [50, 221] on label at bounding box center [53, 221] width 12 height 0
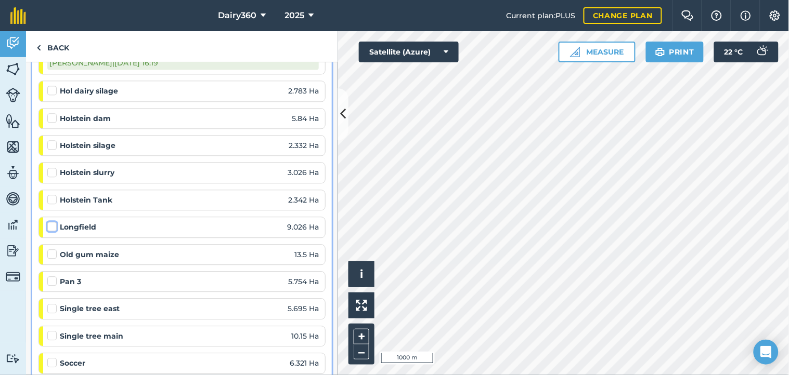
click at [50, 226] on input "checkbox" at bounding box center [50, 224] width 7 height 7
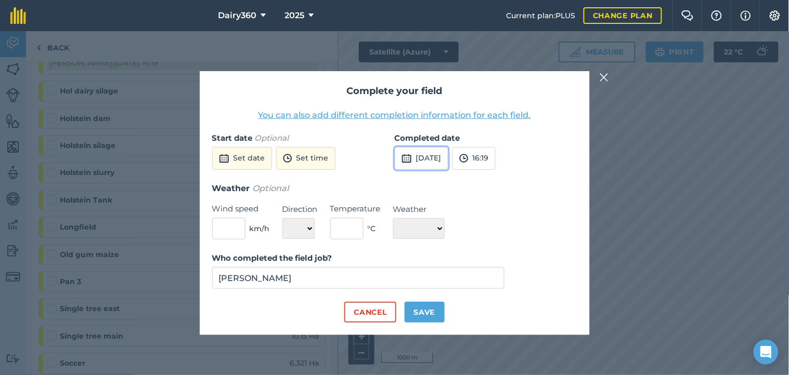
click at [442, 156] on button "[DATE]" at bounding box center [422, 158] width 54 height 23
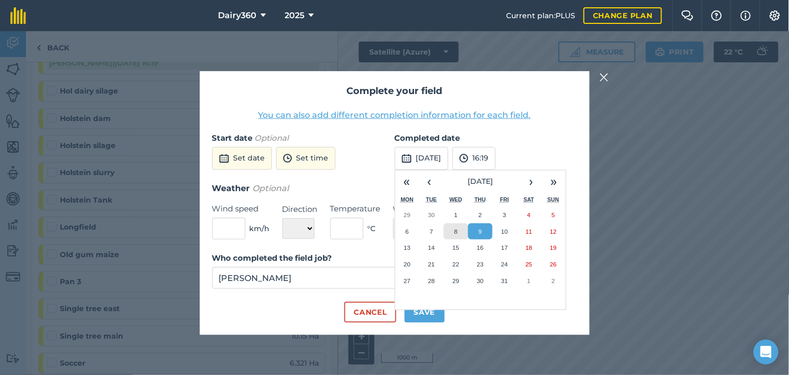
click at [451, 230] on button "8" at bounding box center [456, 232] width 24 height 17
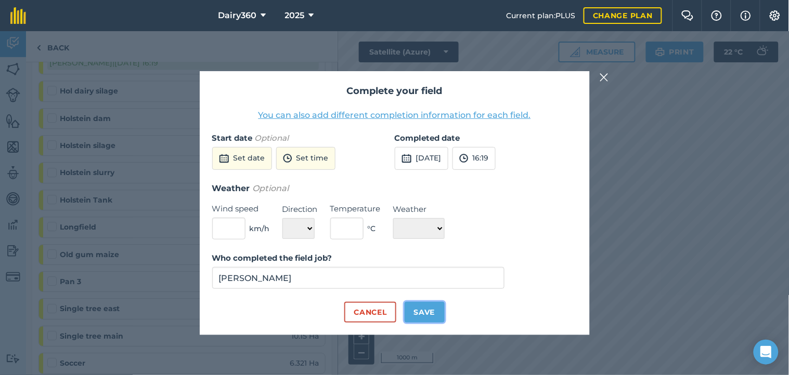
click at [427, 320] on button "Save" at bounding box center [425, 312] width 40 height 21
checkbox input "true"
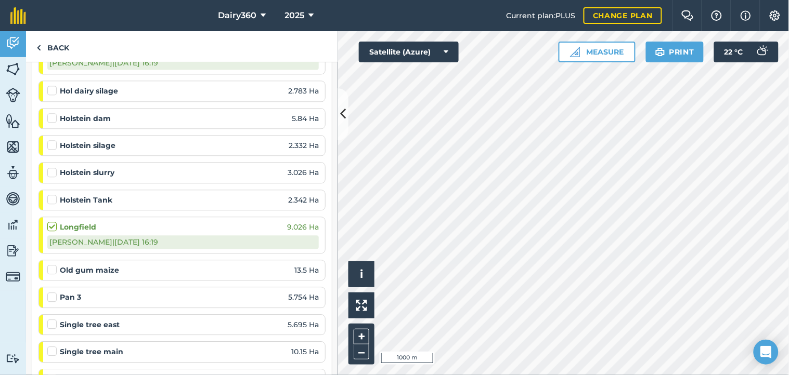
scroll to position [693, 0]
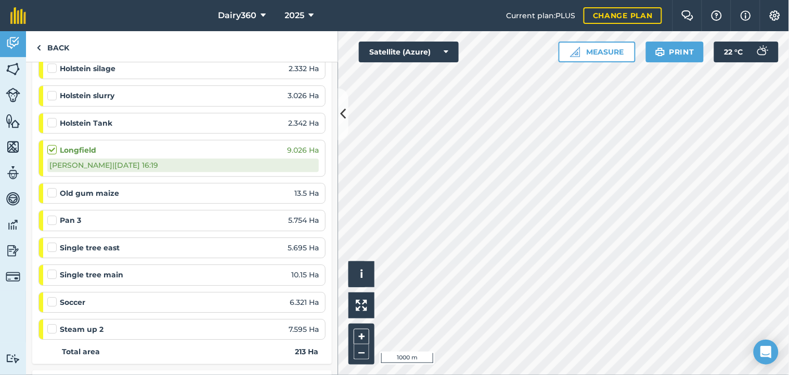
click at [55, 215] on label at bounding box center [53, 215] width 12 height 0
click at [54, 221] on input "checkbox" at bounding box center [50, 218] width 7 height 7
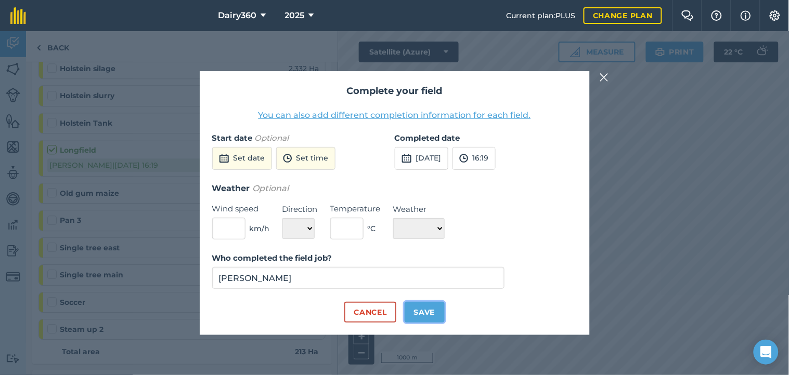
click at [422, 310] on button "Save" at bounding box center [425, 312] width 40 height 21
checkbox input "true"
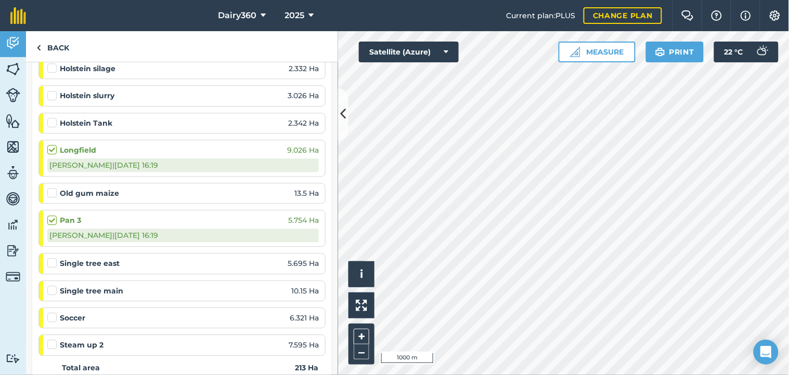
click at [52, 256] on div "Single tree east 5.695 Ha" at bounding box center [182, 264] width 271 height 20
click at [50, 258] on label at bounding box center [53, 258] width 12 height 0
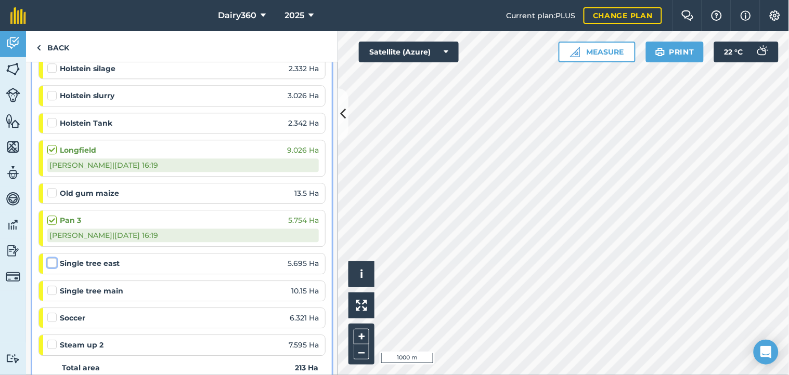
click at [50, 261] on input "checkbox" at bounding box center [50, 261] width 7 height 7
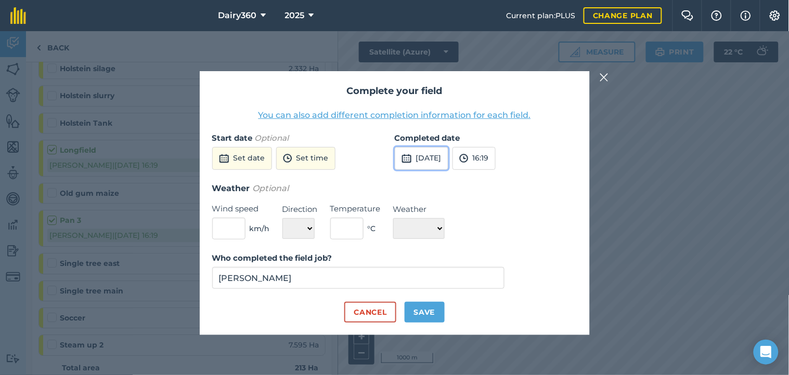
click at [433, 157] on button "[DATE]" at bounding box center [422, 158] width 54 height 23
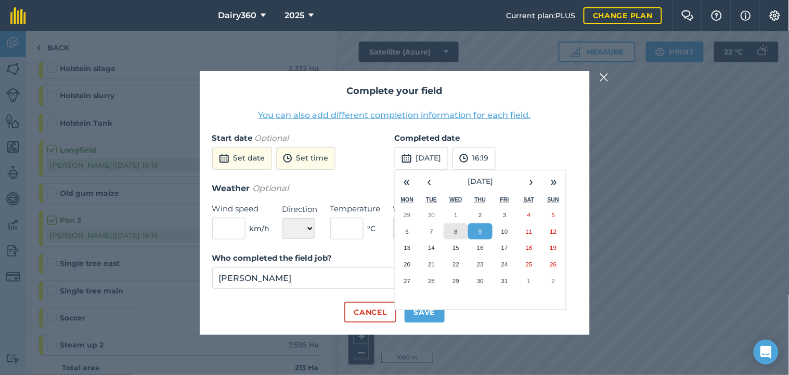
click at [452, 231] on button "8" at bounding box center [456, 232] width 24 height 17
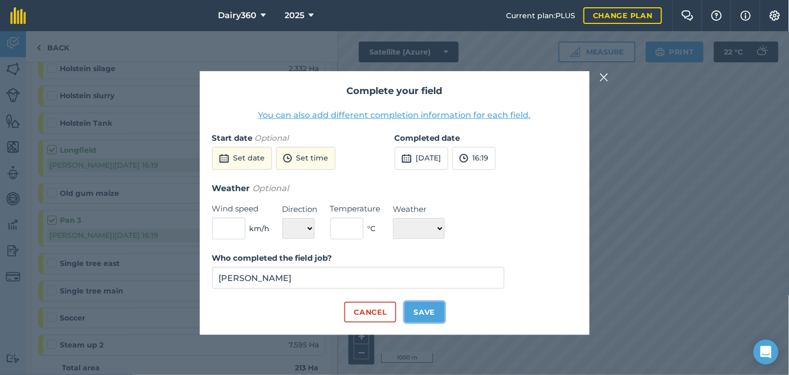
click at [437, 310] on button "Save" at bounding box center [425, 312] width 40 height 21
checkbox input "true"
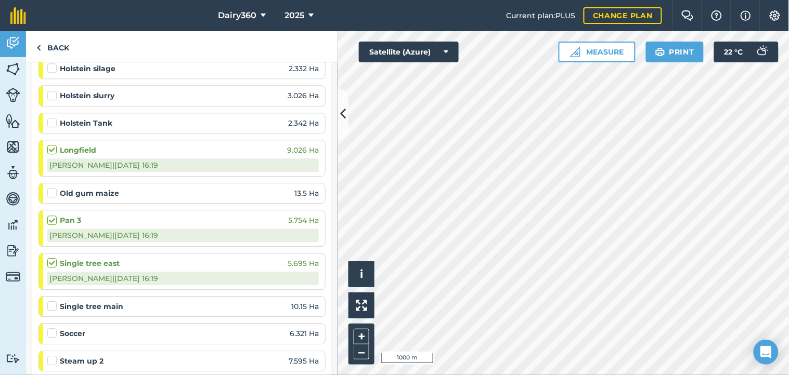
click at [51, 301] on label at bounding box center [53, 301] width 12 height 0
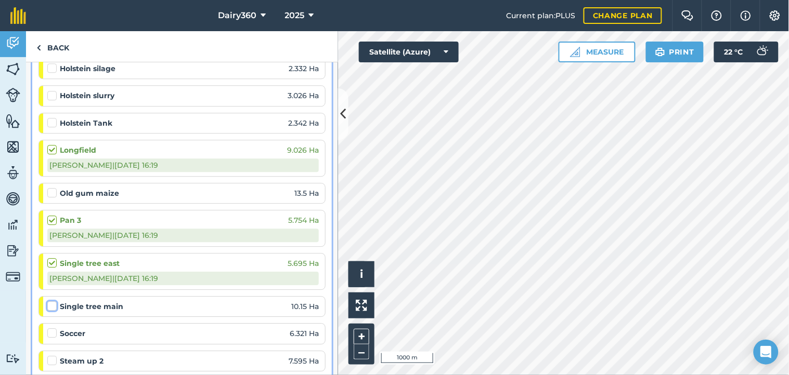
click at [51, 305] on input "checkbox" at bounding box center [50, 304] width 7 height 7
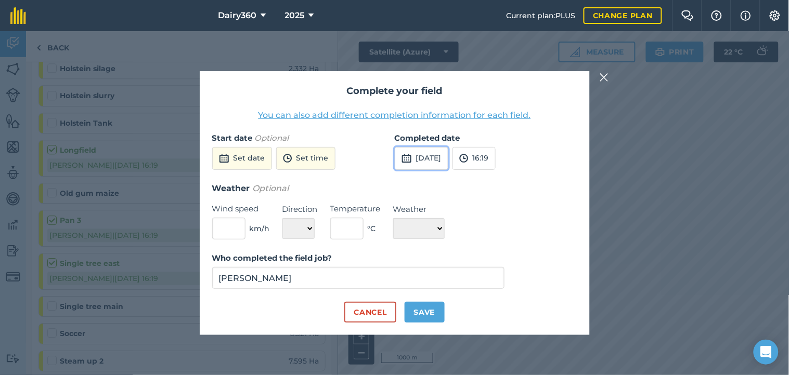
click at [448, 157] on button "[DATE]" at bounding box center [422, 158] width 54 height 23
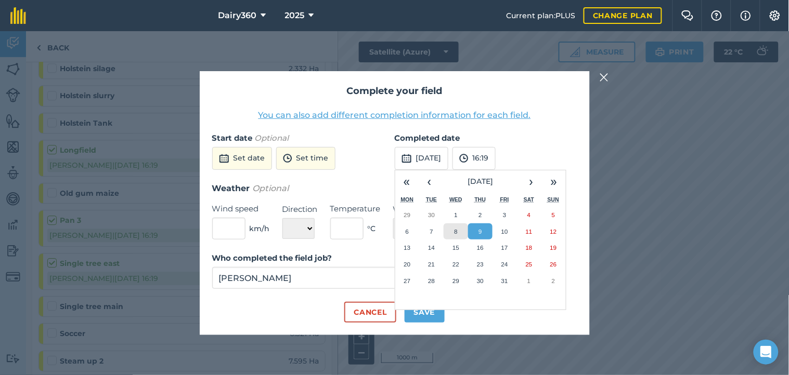
drag, startPoint x: 459, startPoint y: 229, endPoint x: 454, endPoint y: 238, distance: 10.7
click at [459, 229] on button "8" at bounding box center [456, 232] width 24 height 17
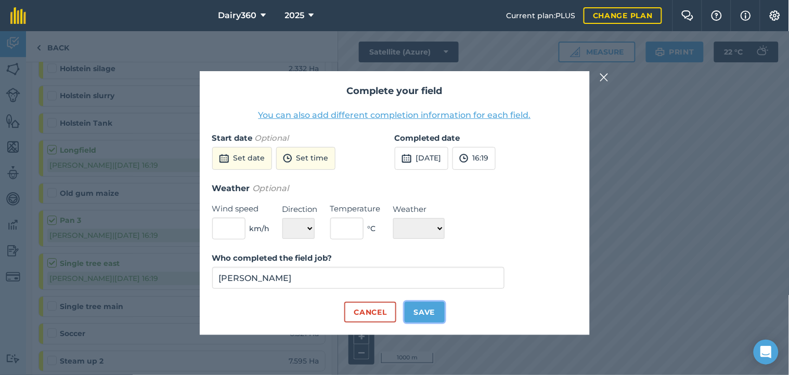
click at [429, 310] on button "Save" at bounding box center [425, 312] width 40 height 21
checkbox input "true"
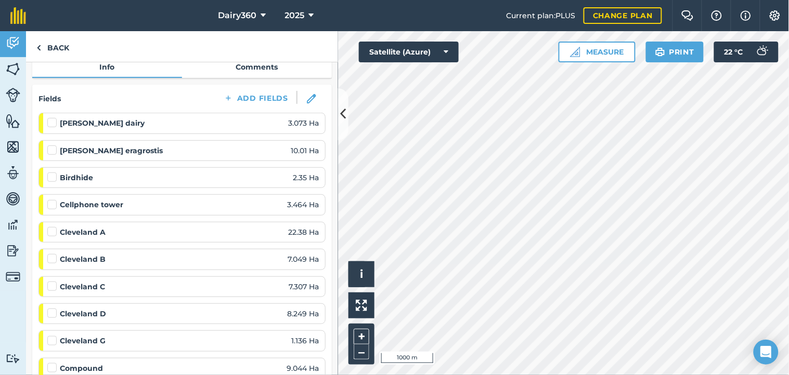
scroll to position [0, 0]
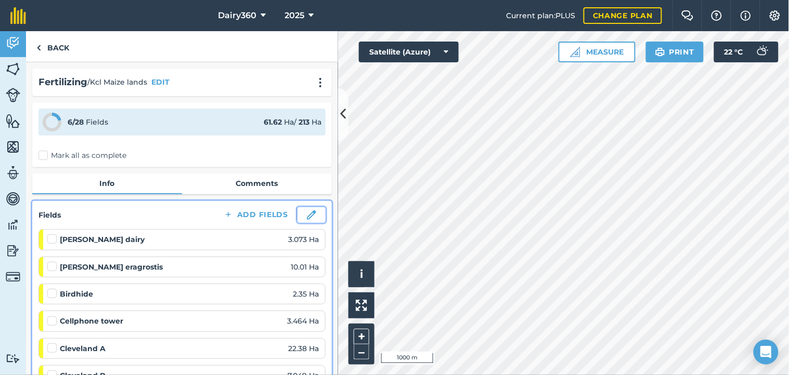
click at [307, 212] on img at bounding box center [311, 215] width 9 height 9
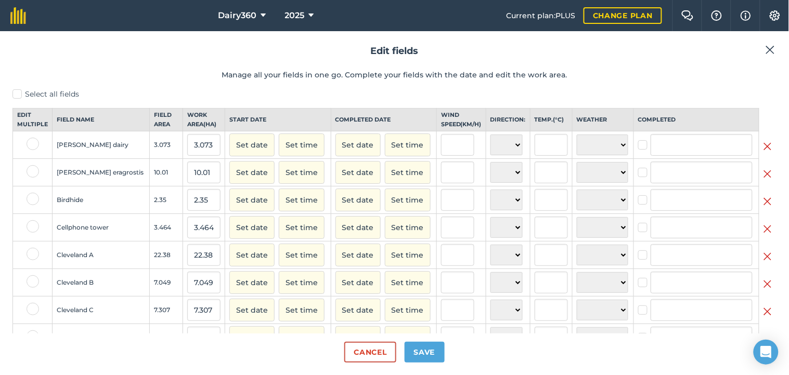
type input "[PERSON_NAME]"
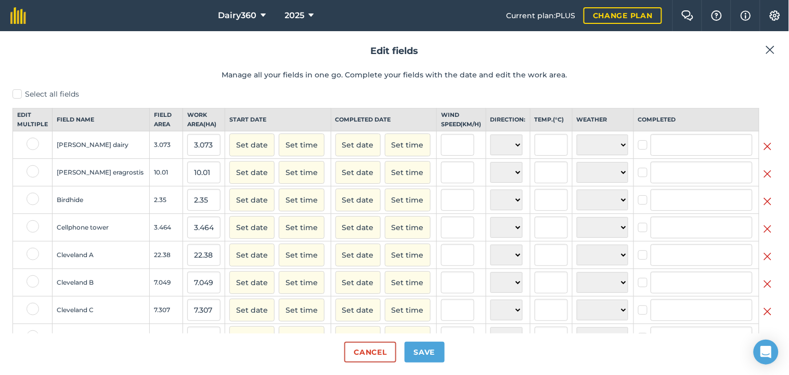
type input "[PERSON_NAME]"
click at [763, 153] on img at bounding box center [767, 146] width 8 height 12
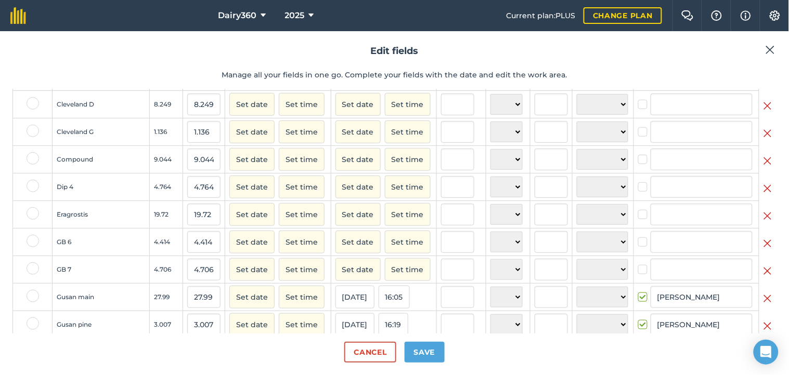
scroll to position [231, 0]
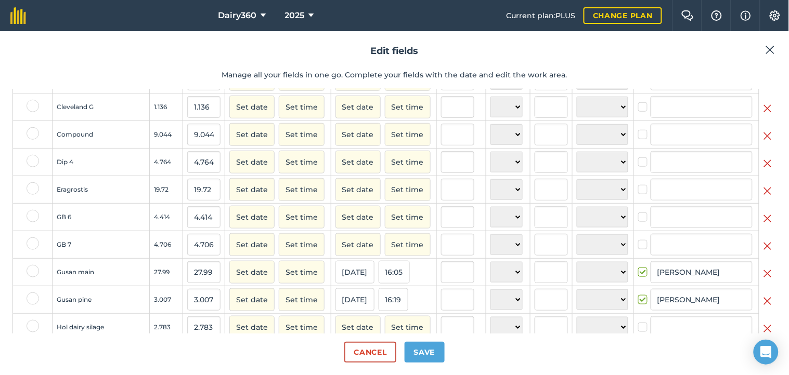
click at [763, 225] on img at bounding box center [767, 219] width 8 height 12
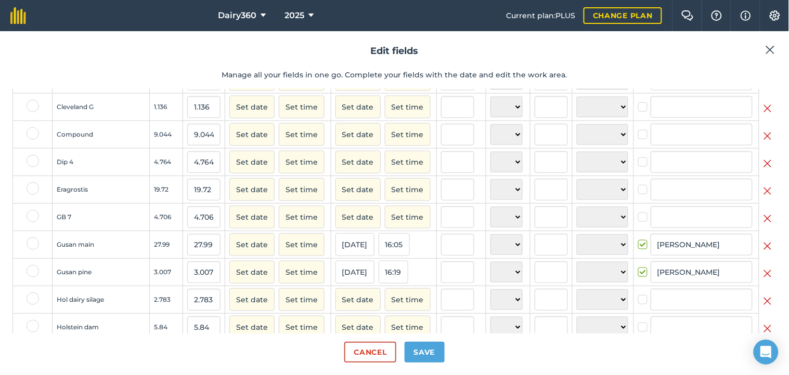
click at [763, 225] on img at bounding box center [767, 219] width 8 height 12
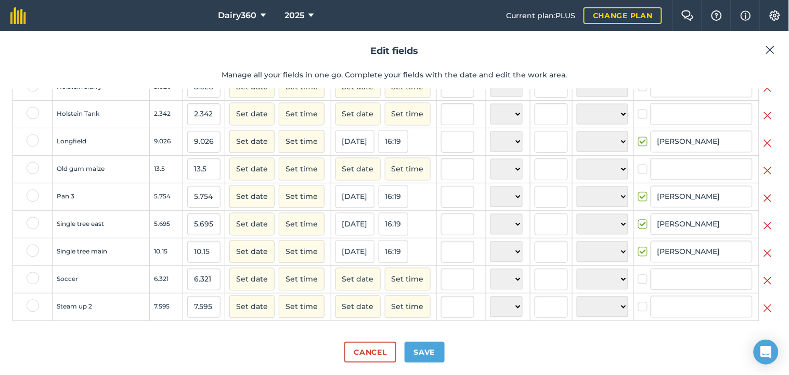
scroll to position [432, 0]
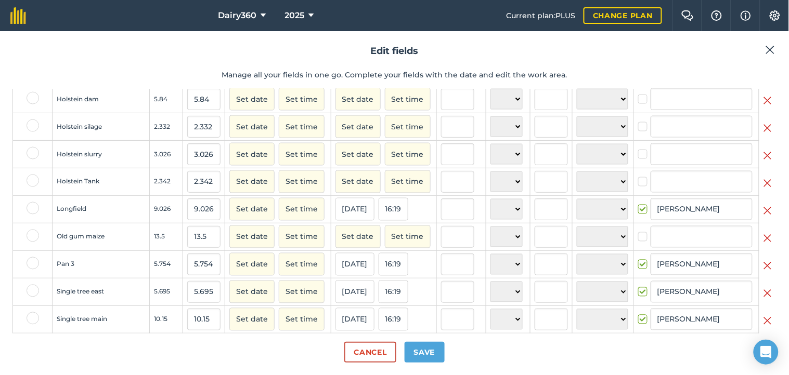
click at [763, 190] on img at bounding box center [767, 183] width 8 height 12
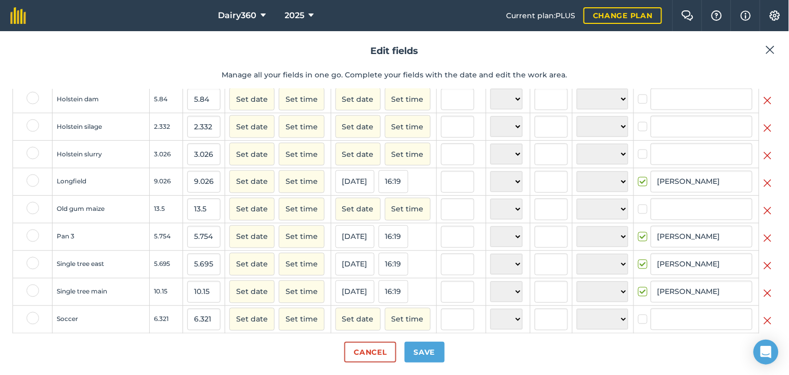
click at [763, 135] on img at bounding box center [767, 128] width 8 height 12
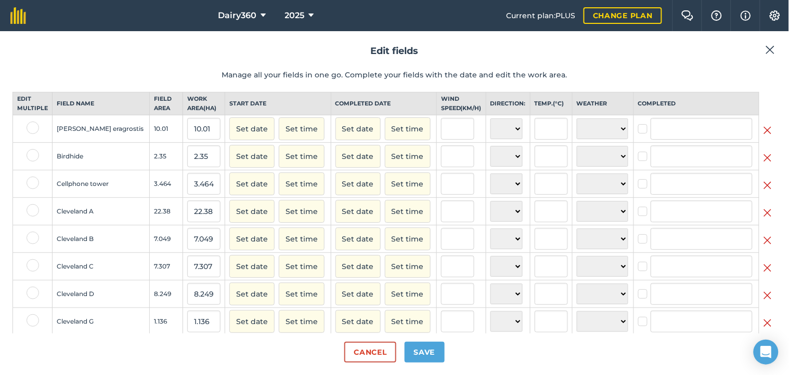
scroll to position [0, 0]
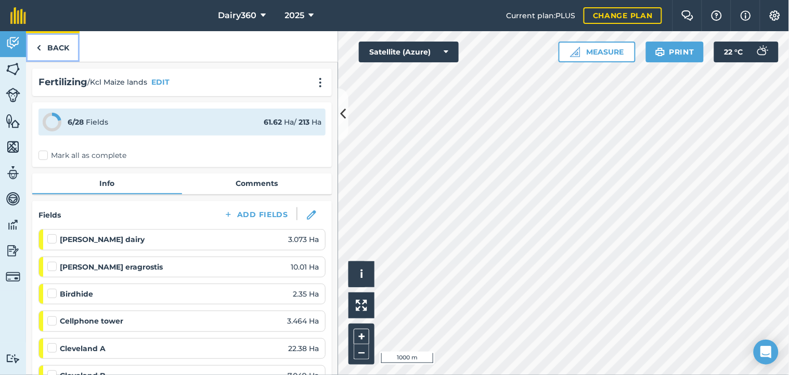
click at [37, 46] on img at bounding box center [38, 48] width 5 height 12
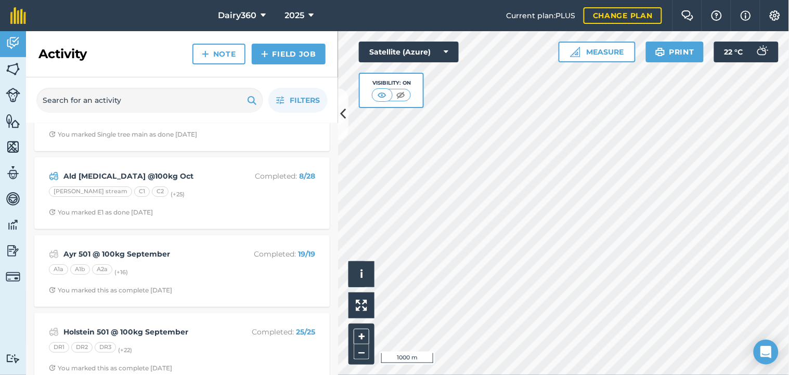
scroll to position [76, 0]
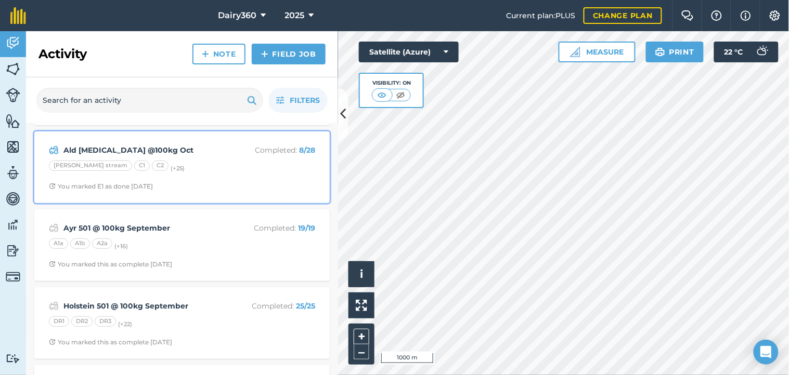
click at [188, 163] on div "[PERSON_NAME] stream C1 C2 (+ 25 )" at bounding box center [182, 168] width 266 height 14
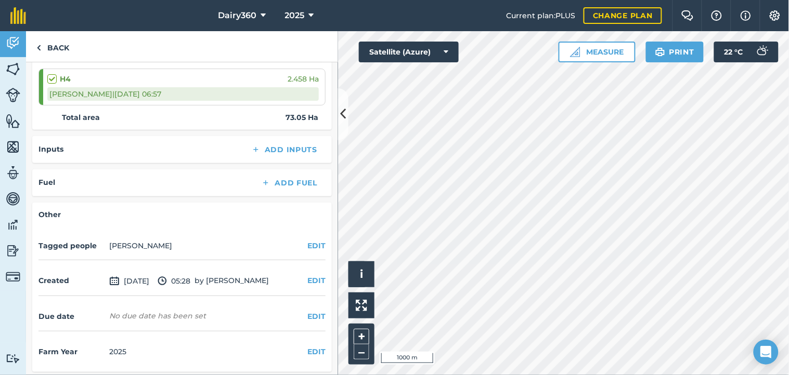
scroll to position [1011, 0]
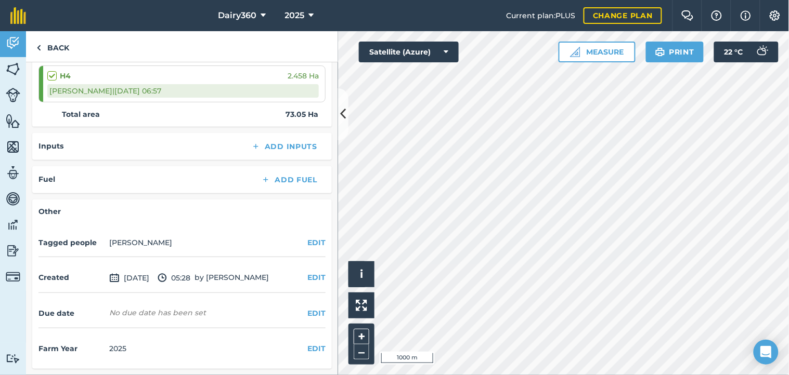
click at [205, 146] on div "Inputs Add Inputs" at bounding box center [181, 146] width 287 height 15
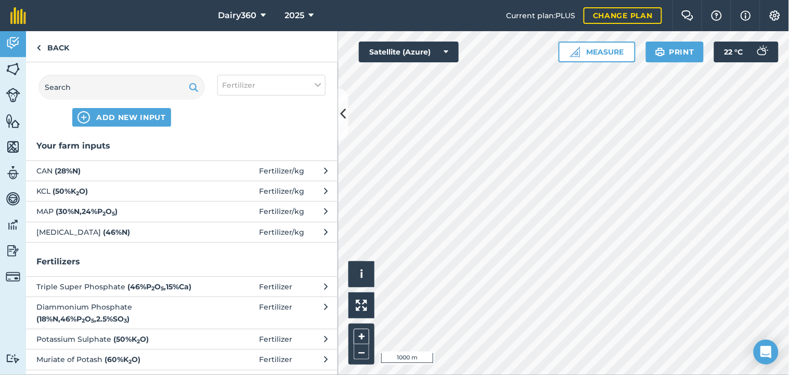
click at [126, 229] on span "[MEDICAL_DATA] ( 46 % N )" at bounding box center [121, 232] width 170 height 11
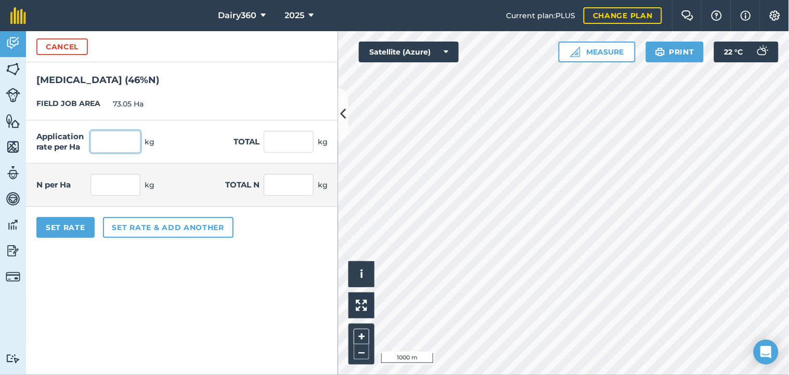
click at [114, 147] on input "text" at bounding box center [115, 142] width 50 height 22
type input "100"
click at [73, 228] on button "Set Rate" at bounding box center [65, 227] width 58 height 21
type input "7,305"
type input "46"
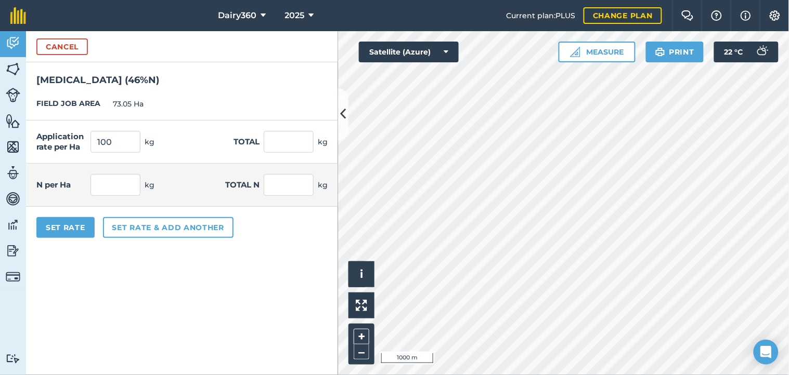
type input "3,360.3"
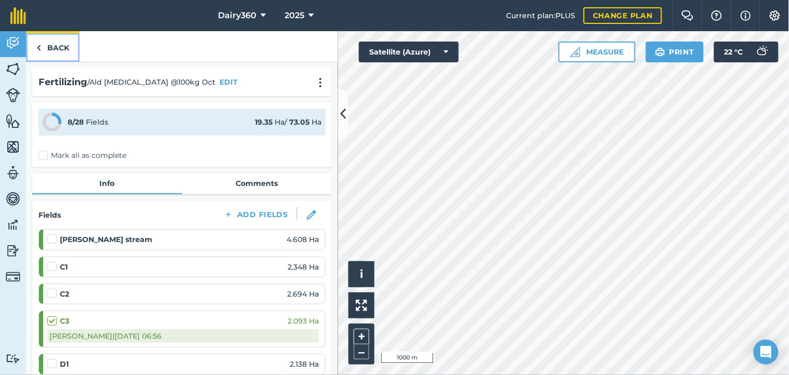
click at [41, 45] on img at bounding box center [38, 48] width 5 height 12
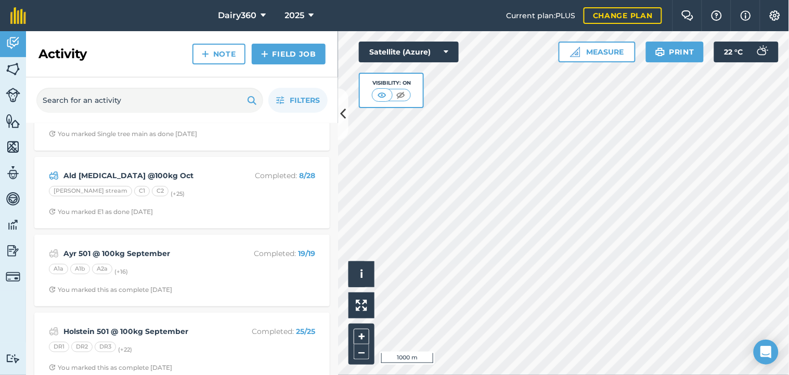
scroll to position [76, 0]
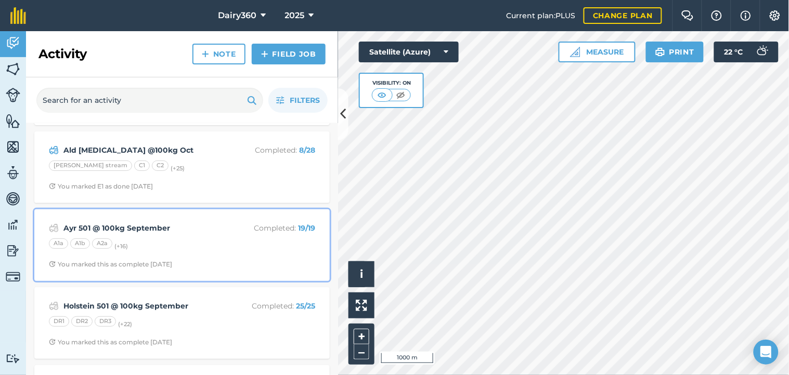
click at [167, 227] on strong "Ayr 501 @ 100kg September" at bounding box center [145, 228] width 165 height 11
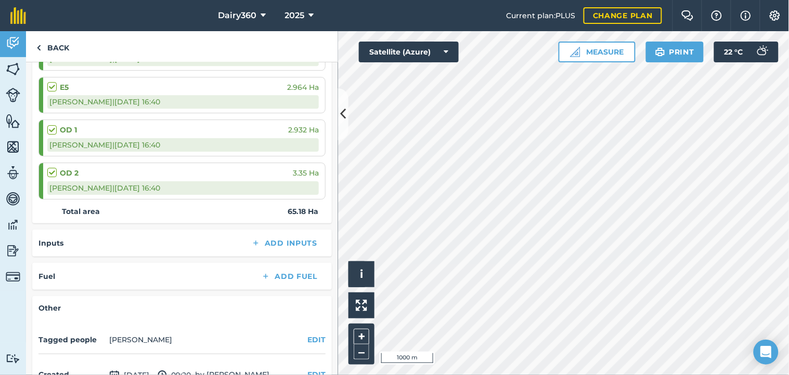
scroll to position [903, 0]
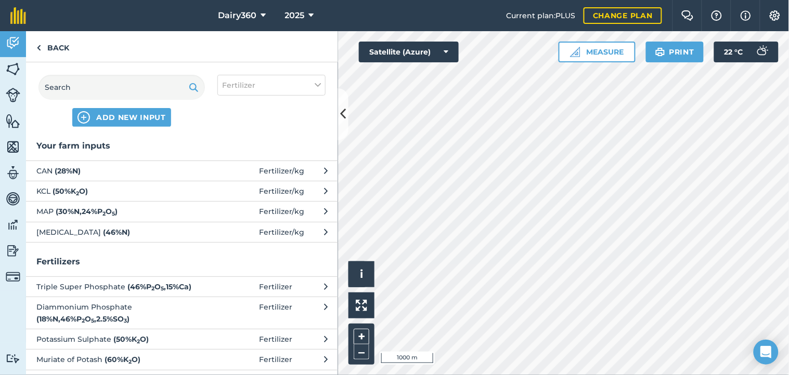
click at [94, 234] on span "[MEDICAL_DATA] ( 46 % N )" at bounding box center [121, 232] width 170 height 11
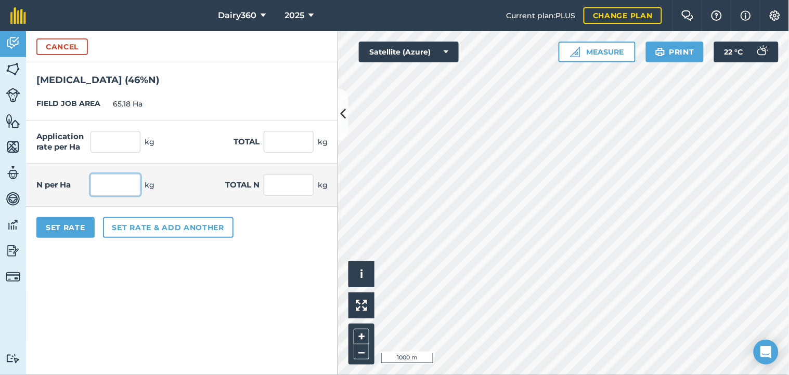
click at [108, 191] on input "text" at bounding box center [115, 185] width 50 height 22
type input "100"
type input "217.391"
type input "14,169.565"
type input "6,518"
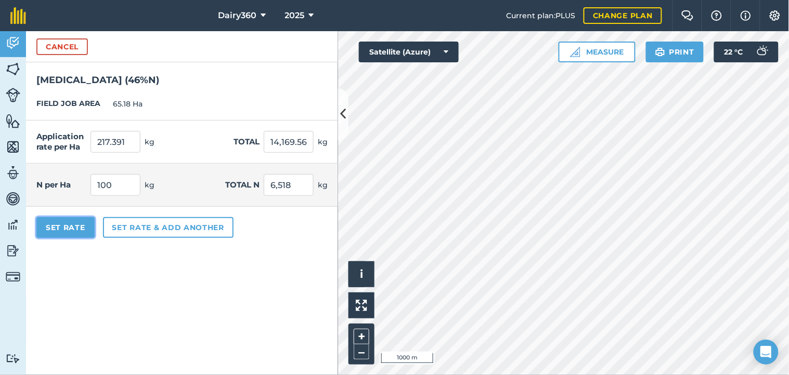
click at [71, 231] on button "Set Rate" at bounding box center [65, 227] width 58 height 21
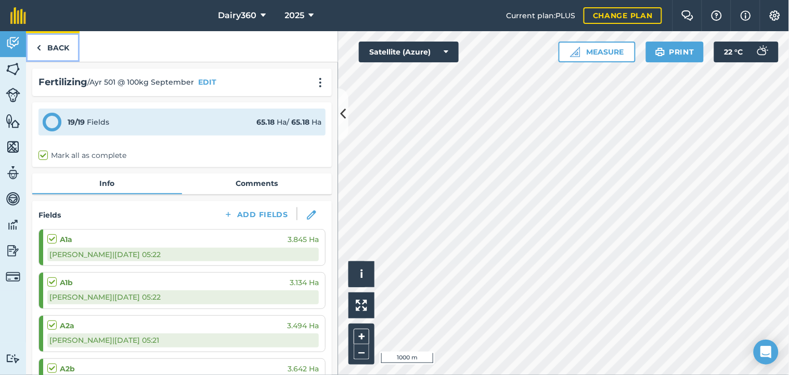
click at [36, 42] on img at bounding box center [38, 48] width 5 height 12
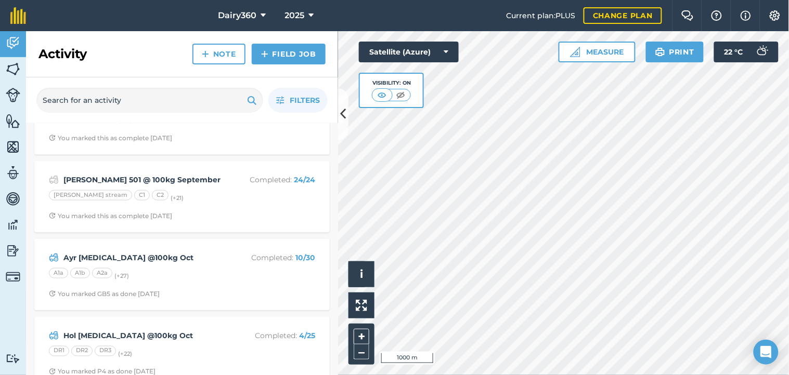
scroll to position [308, 0]
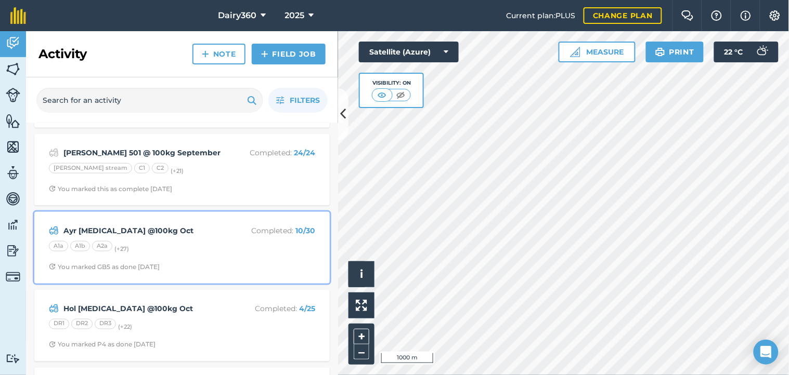
click at [113, 224] on div "Ayr [MEDICAL_DATA] @100kg Oct Completed : 10 / 30 A1a A1b A2a (+ 27 ) You marke…" at bounding box center [182, 247] width 283 height 59
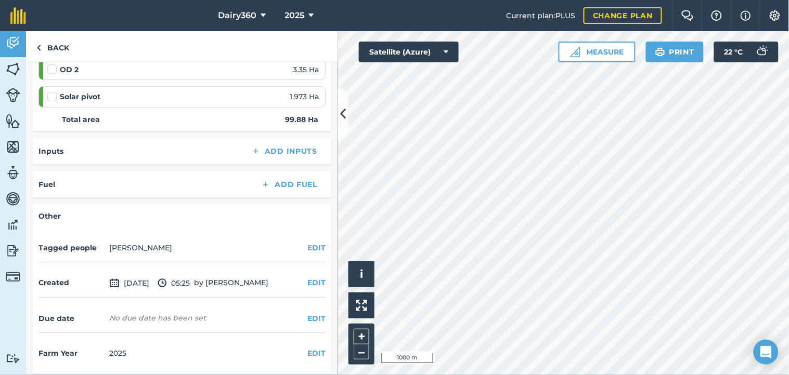
scroll to position [1097, 0]
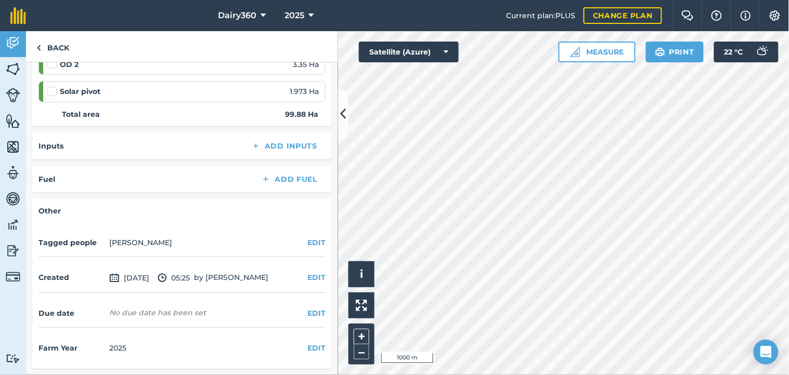
click at [209, 149] on div "Inputs Add Inputs" at bounding box center [181, 146] width 287 height 15
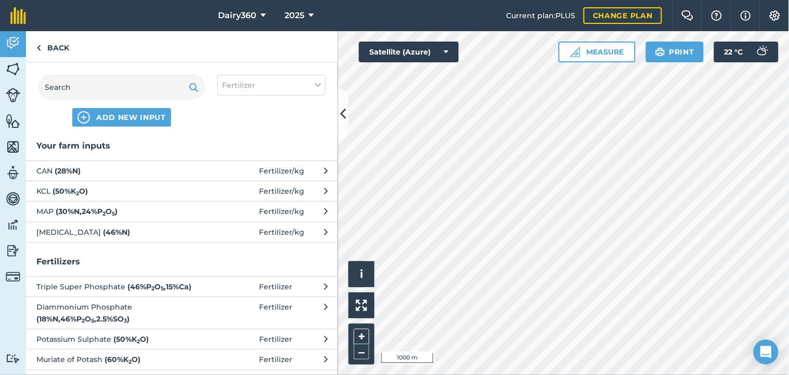
click at [103, 231] on strong "( 46 % N )" at bounding box center [116, 232] width 27 height 9
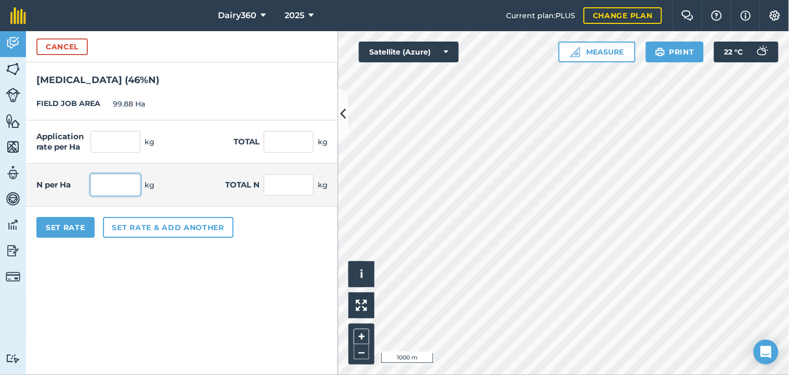
drag, startPoint x: 96, startPoint y: 184, endPoint x: 107, endPoint y: 196, distance: 16.9
click at [98, 185] on input "text" at bounding box center [115, 185] width 50 height 22
type input "100"
type input "217.391"
type input "21,713.043"
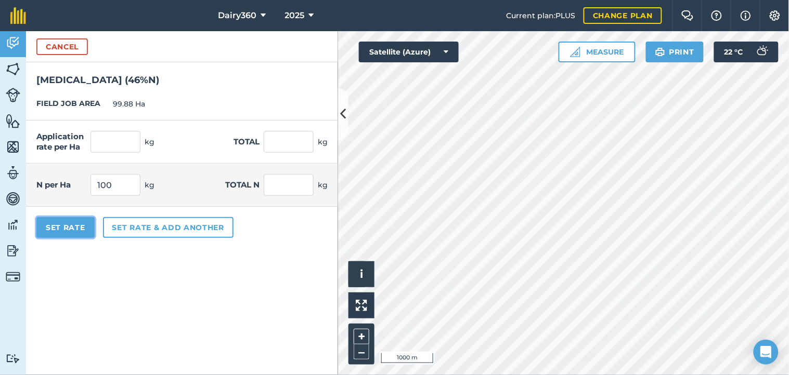
type input "9,988"
click at [69, 229] on button "Set Rate" at bounding box center [65, 227] width 58 height 21
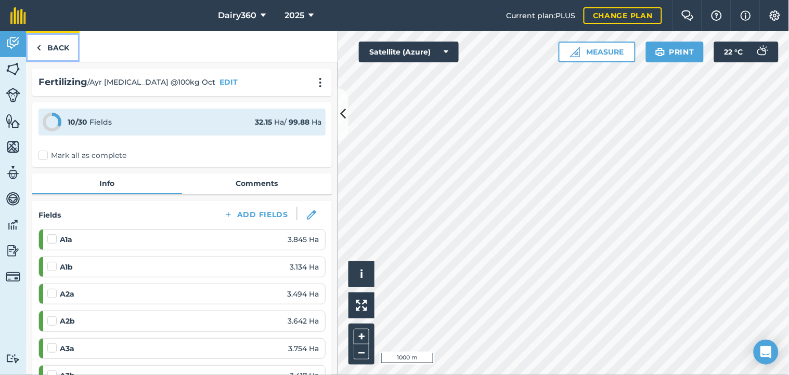
click at [34, 44] on link "Back" at bounding box center [53, 46] width 54 height 31
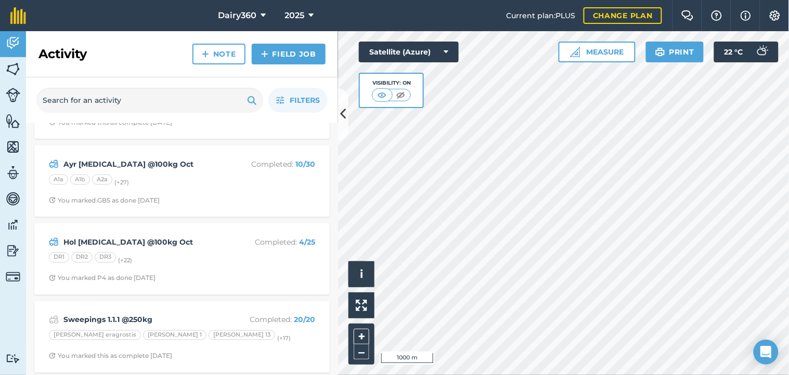
scroll to position [385, 0]
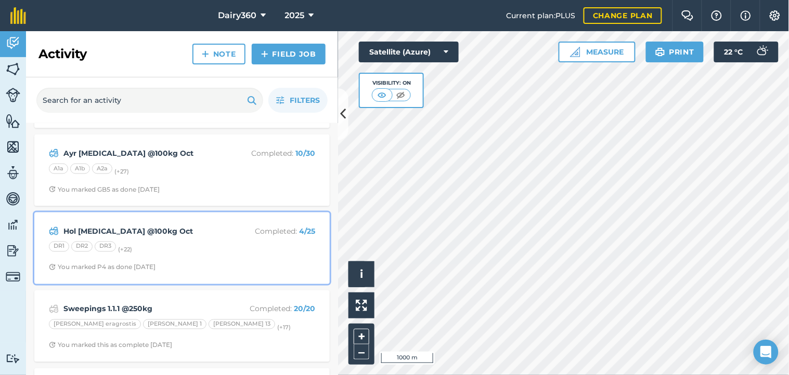
click at [136, 240] on div "Hol [MEDICAL_DATA] @100kg Oct Completed : 4 / 25 DR1 DR2 DR3 (+ 22 ) You marked…" at bounding box center [182, 248] width 283 height 59
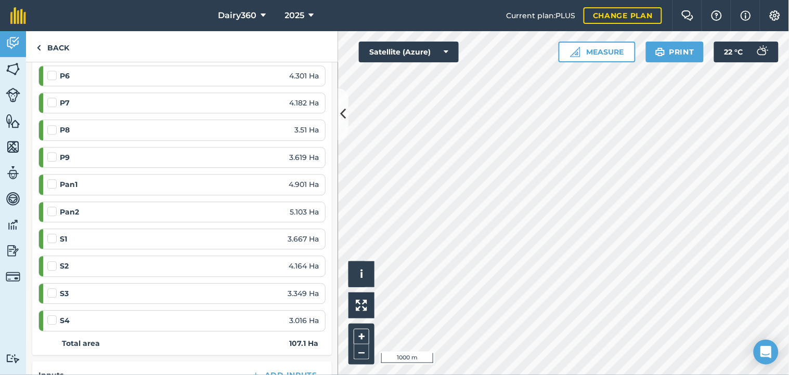
scroll to position [866, 0]
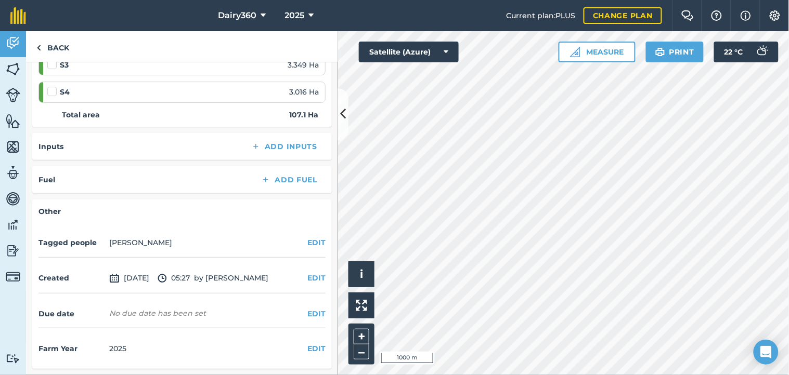
click at [63, 148] on h4 "Inputs" at bounding box center [50, 146] width 25 height 11
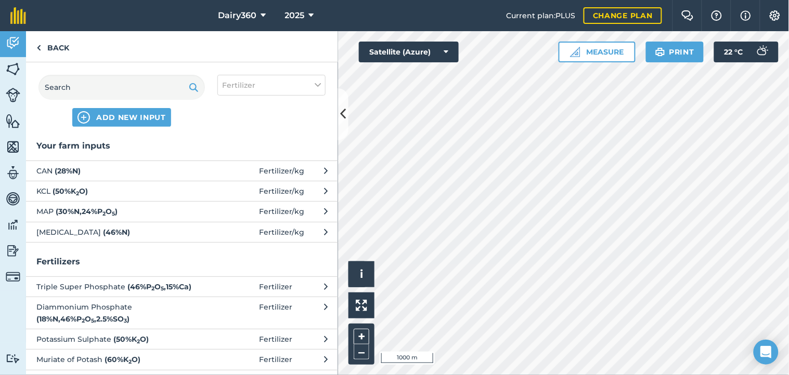
click at [103, 232] on strong "( 46 % N )" at bounding box center [116, 232] width 27 height 9
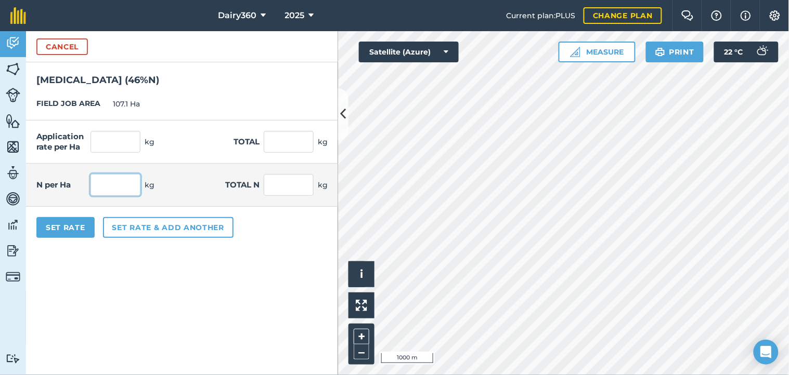
click at [102, 186] on input "text" at bounding box center [115, 185] width 50 height 22
type input "100"
type input "217.391"
type input "23,282.609"
type input "10,710"
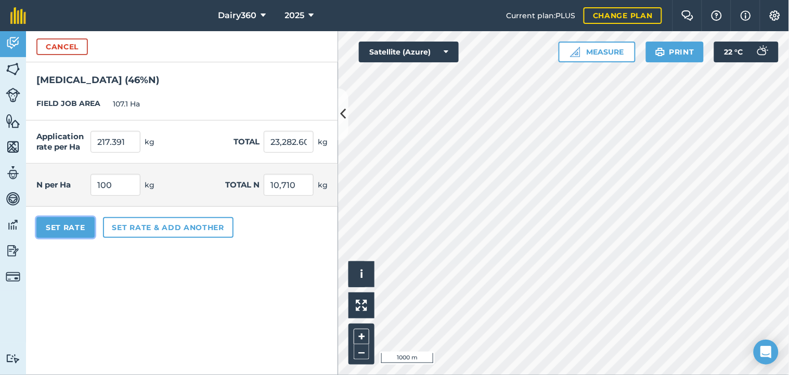
click at [83, 231] on button "Set Rate" at bounding box center [65, 227] width 58 height 21
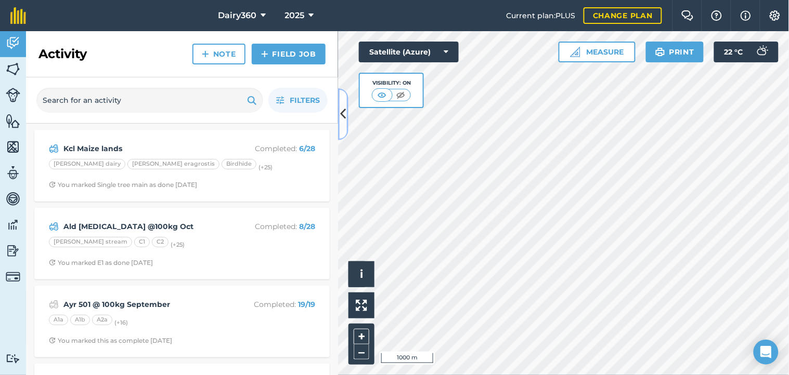
click at [342, 113] on icon at bounding box center [344, 114] width 6 height 18
